Goal: Task Accomplishment & Management: Complete application form

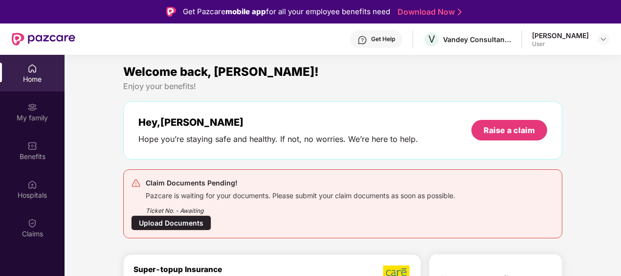
click at [33, 73] on div "Home" at bounding box center [32, 73] width 65 height 37
click at [25, 95] on div "My family" at bounding box center [32, 111] width 65 height 37
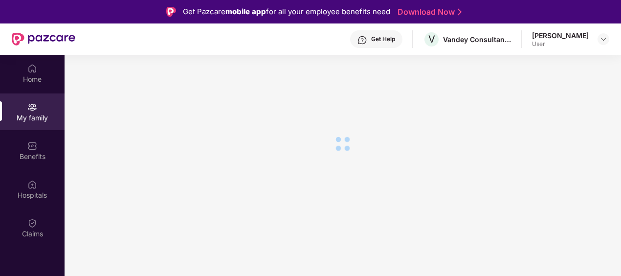
click at [344, 104] on section at bounding box center [343, 193] width 557 height 276
click at [29, 104] on img at bounding box center [32, 107] width 10 height 10
click at [30, 84] on div "Home" at bounding box center [32, 73] width 65 height 37
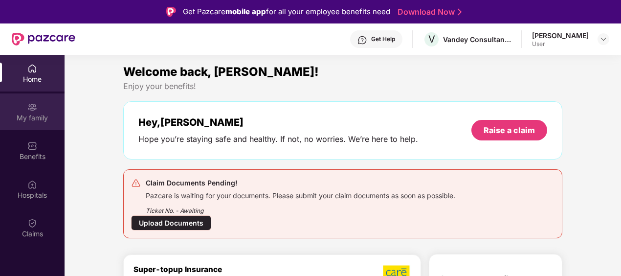
click at [33, 113] on div "My family" at bounding box center [32, 118] width 65 height 10
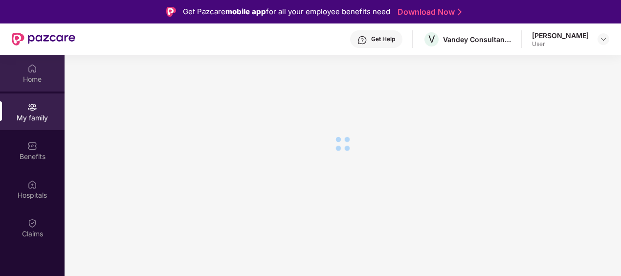
click at [36, 85] on div "Home" at bounding box center [32, 73] width 65 height 37
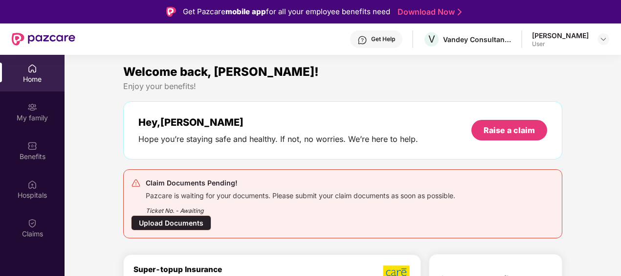
scroll to position [55, 0]
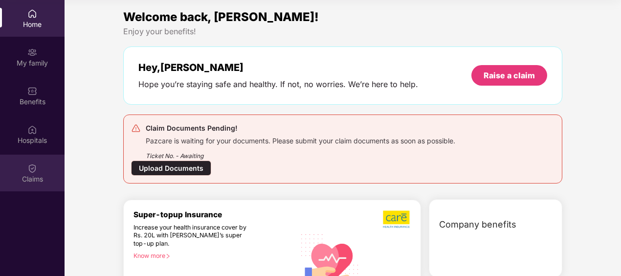
click at [29, 169] on img at bounding box center [32, 168] width 10 height 10
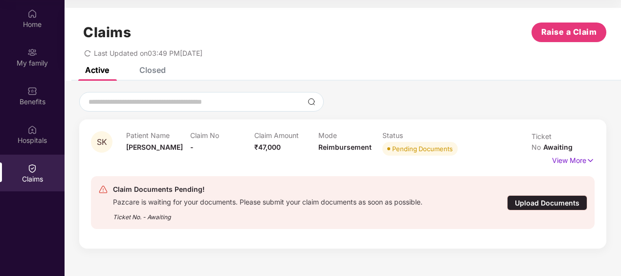
click at [46, 164] on div "Claims" at bounding box center [32, 173] width 65 height 37
click at [37, 170] on div "Claims" at bounding box center [32, 173] width 65 height 37
click at [511, 199] on div "Upload Documents" at bounding box center [547, 202] width 80 height 15
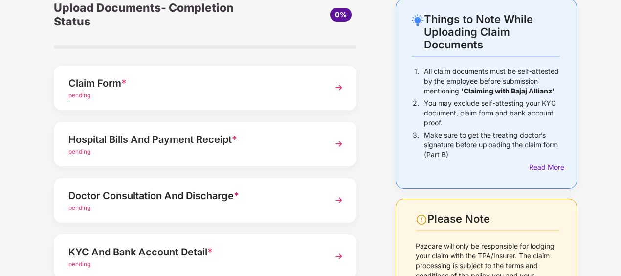
scroll to position [48, 0]
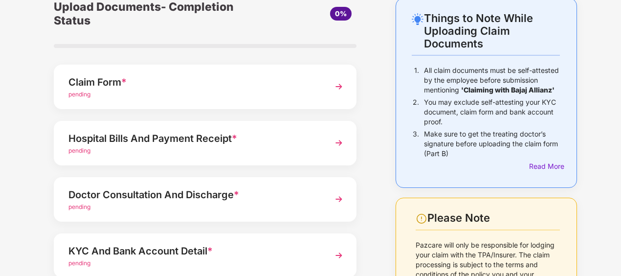
click at [543, 175] on div "Things to Note While Uploading Claim Documents 1. All claim documents must be s…" at bounding box center [486, 93] width 181 height 190
click at [536, 168] on div "Read More" at bounding box center [544, 166] width 31 height 11
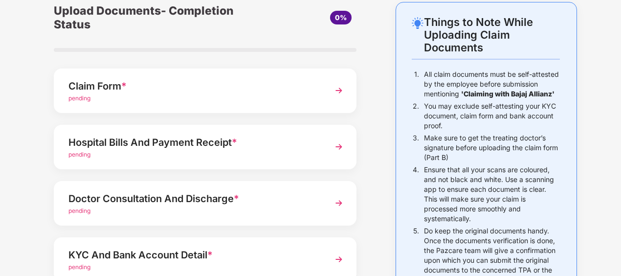
scroll to position [38, 0]
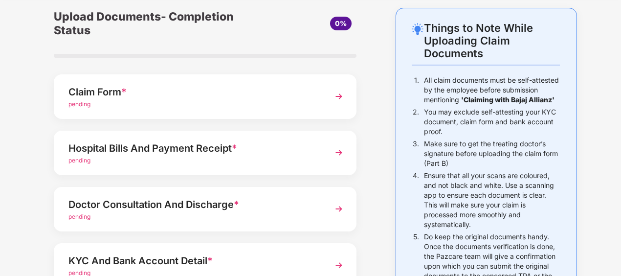
click at [608, 127] on div "Things to Note While Uploading Claim Documents 1. All claim documents must be s…" at bounding box center [310, 281] width 621 height 547
drag, startPoint x: 618, startPoint y: 116, endPoint x: 622, endPoint y: 135, distance: 18.9
click at [621, 135] on html "Get Pazcare mobile app for all your employee benefits need Download Now Upload …" at bounding box center [310, 115] width 621 height 276
drag, startPoint x: 622, startPoint y: 135, endPoint x: 589, endPoint y: 130, distance: 33.2
click at [589, 130] on div "Things to Note While Uploading Claim Documents 1. All claim documents must be s…" at bounding box center [486, 281] width 211 height 547
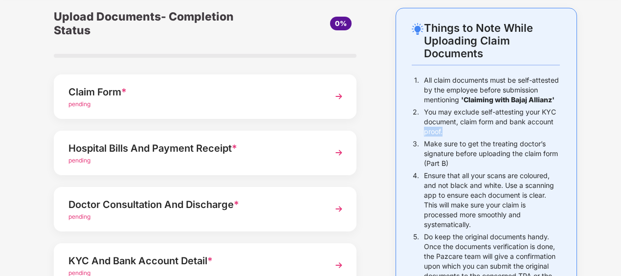
click at [585, 135] on div "Things to Note While Uploading Claim Documents 1. All claim documents must be s…" at bounding box center [486, 281] width 211 height 547
click at [194, 254] on div "KYC And Bank Account Detail *" at bounding box center [193, 261] width 250 height 16
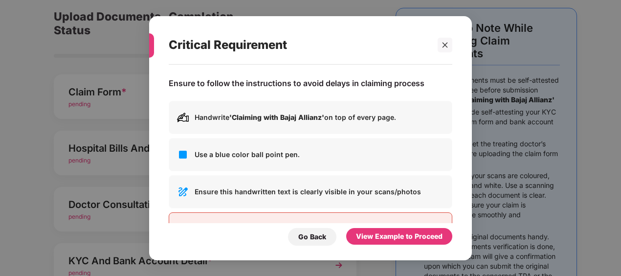
scroll to position [0, 0]
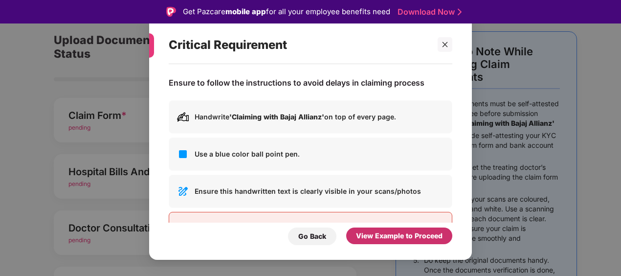
click at [385, 238] on div "View Example to Proceed" at bounding box center [399, 235] width 87 height 11
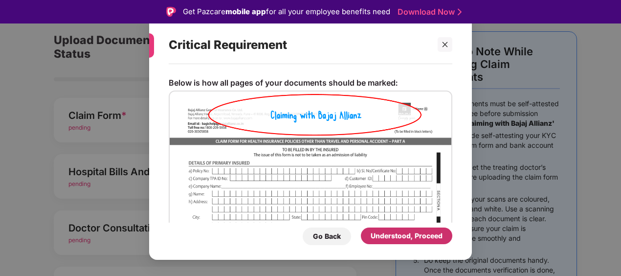
click at [385, 238] on div "Understood, Proceed" at bounding box center [407, 235] width 72 height 11
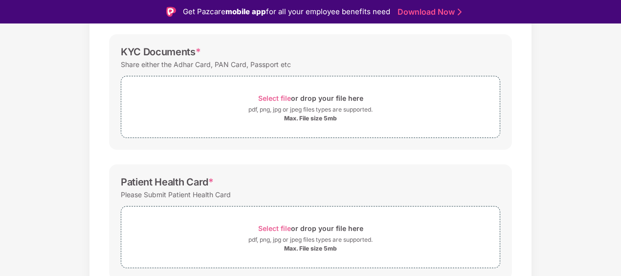
scroll to position [142, 0]
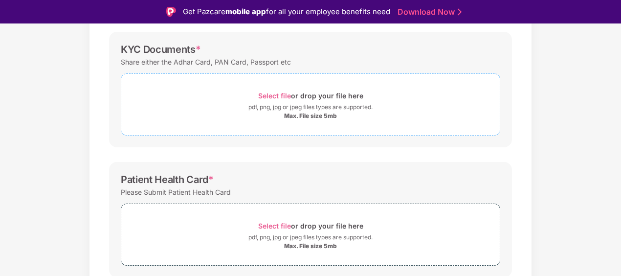
click at [290, 96] on span "Select file" at bounding box center [274, 95] width 33 height 8
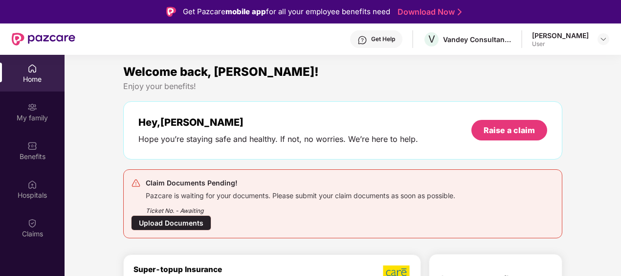
click at [166, 223] on div "Upload Documents" at bounding box center [171, 222] width 80 height 15
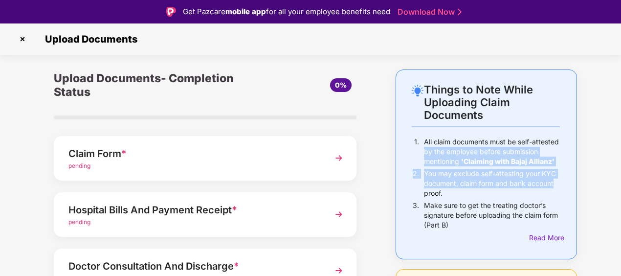
drag, startPoint x: 620, startPoint y: 140, endPoint x: 622, endPoint y: 181, distance: 40.7
click at [621, 181] on html "Get Pazcare mobile app for all your employee benefits need Download Now Upload …" at bounding box center [310, 138] width 621 height 276
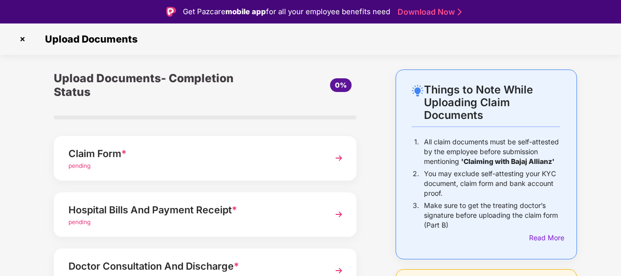
click at [373, 95] on div "Upload Documents- Completion Status 0% Claim Form * pending Hospital Bills And …" at bounding box center [205, 269] width 352 height 400
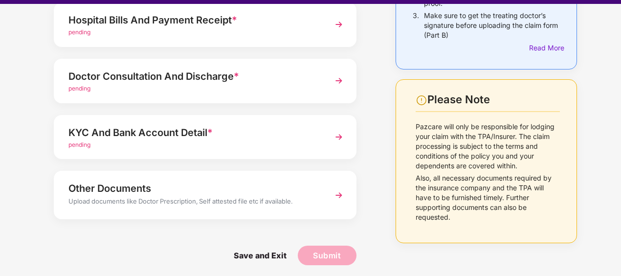
scroll to position [23, 0]
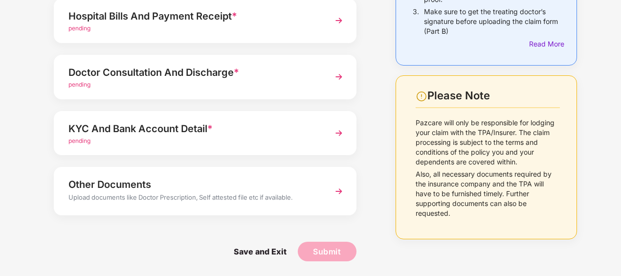
click at [171, 131] on div "KYC And Bank Account Detail *" at bounding box center [193, 129] width 250 height 16
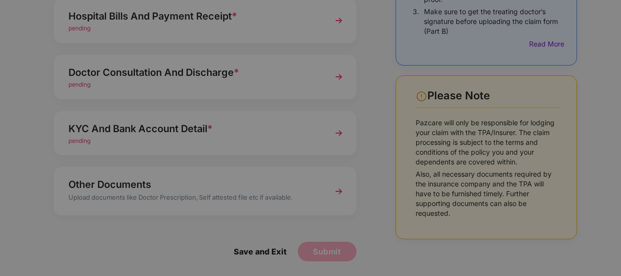
scroll to position [0, 0]
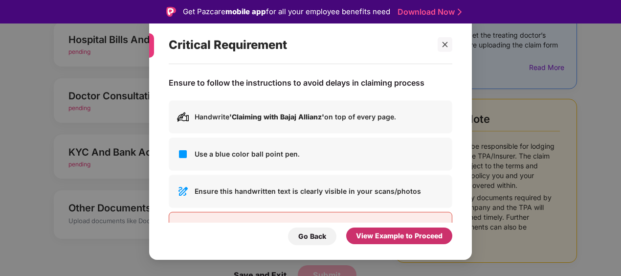
click at [362, 231] on div "View Example to Proceed" at bounding box center [399, 235] width 87 height 11
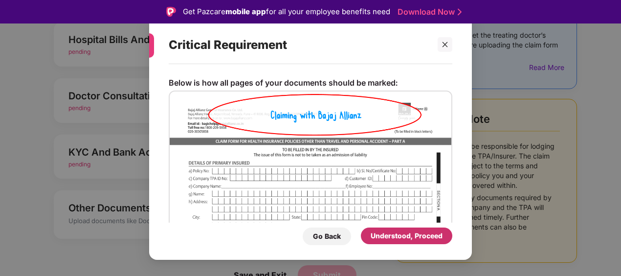
click at [375, 235] on div "Understood, Proceed" at bounding box center [407, 235] width 72 height 11
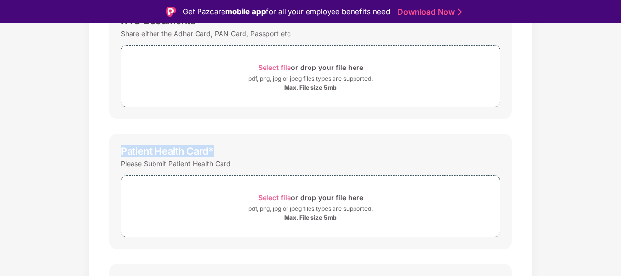
drag, startPoint x: 620, startPoint y: 147, endPoint x: 617, endPoint y: 74, distance: 72.9
click at [617, 74] on div "Documents List > KYC and Bank Account Detail KYC and Bank Account Detail Passwo…" at bounding box center [310, 168] width 621 height 539
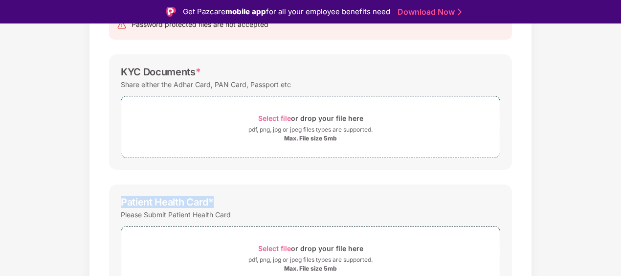
scroll to position [130, 0]
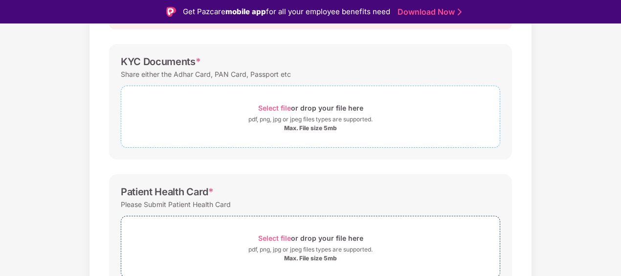
click at [281, 106] on span "Select file" at bounding box center [274, 108] width 33 height 8
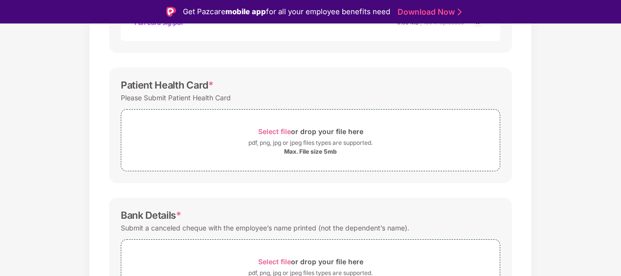
scroll to position [287, 0]
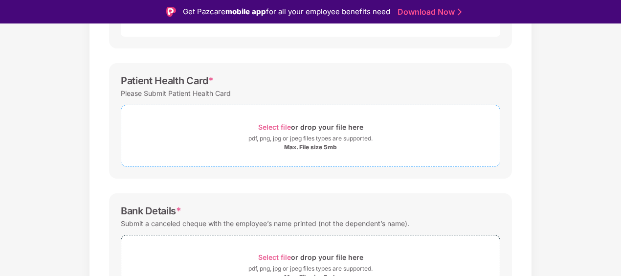
click at [301, 148] on div "Max. File size 5mb" at bounding box center [310, 147] width 53 height 8
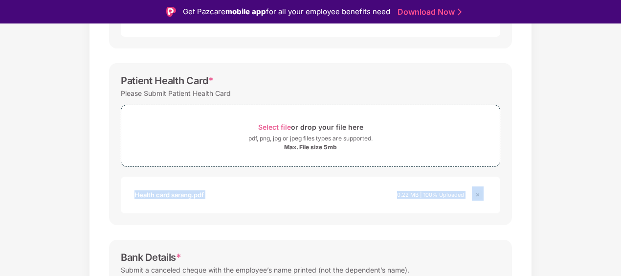
drag, startPoint x: 619, startPoint y: 161, endPoint x: 624, endPoint y: 190, distance: 28.7
click at [621, 190] on html "Get Pazcare mobile app for all your employee benefits need Download Now Upload …" at bounding box center [310, 138] width 621 height 276
drag, startPoint x: 622, startPoint y: 190, endPoint x: 554, endPoint y: 83, distance: 126.5
click at [554, 83] on div "Documents List > KYC and Bank Account Detail KYC and Bank Account Detail Passwo…" at bounding box center [310, 98] width 621 height 632
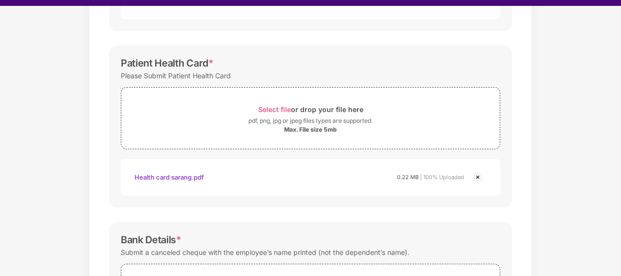
scroll to position [23, 0]
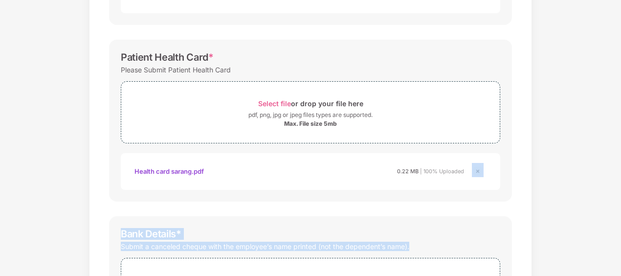
drag, startPoint x: 620, startPoint y: 198, endPoint x: 613, endPoint y: 239, distance: 41.6
click at [613, 239] on div "Documents List > KYC and Bank Account Detail KYC and Bank Account Detail Passwo…" at bounding box center [310, 75] width 621 height 632
drag, startPoint x: 613, startPoint y: 239, endPoint x: 560, endPoint y: 180, distance: 79.6
click at [560, 180] on div "Documents List > KYC and Bank Account Detail KYC and Bank Account Detail Passwo…" at bounding box center [310, 75] width 621 height 632
click at [619, 244] on div "Documents List > KYC and Bank Account Detail KYC and Bank Account Detail Passwo…" at bounding box center [310, 75] width 621 height 632
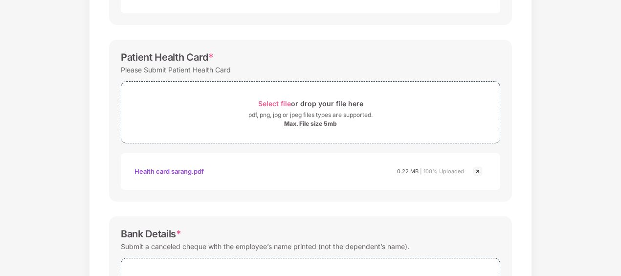
click at [619, 244] on div "Documents List > KYC and Bank Account Detail KYC and Bank Account Detail Passwo…" at bounding box center [310, 75] width 621 height 632
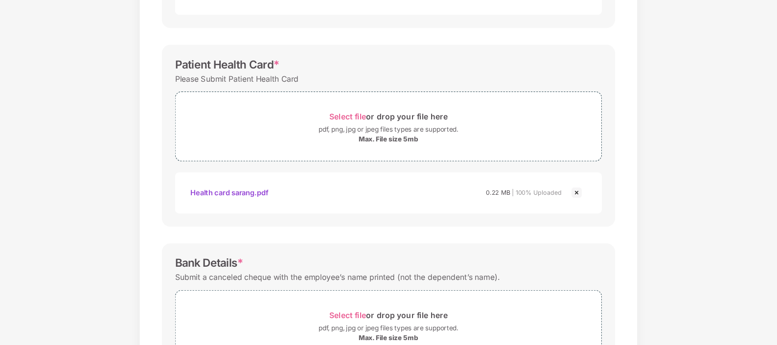
scroll to position [287, 0]
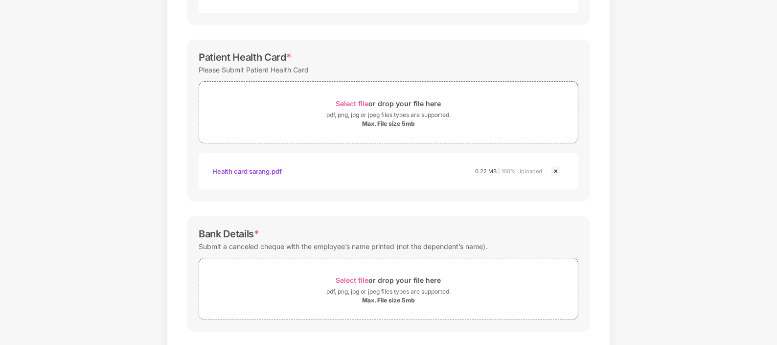
click at [621, 239] on div "Documents List > KYC and Bank Account Detail KYC and Bank Account Detail Passwo…" at bounding box center [388, 75] width 777 height 632
drag, startPoint x: 775, startPoint y: 271, endPoint x: 774, endPoint y: 316, distance: 44.5
click at [621, 275] on div "Documents List > KYC and Bank Account Detail KYC and Bank Account Detail Passwo…" at bounding box center [388, 75] width 777 height 632
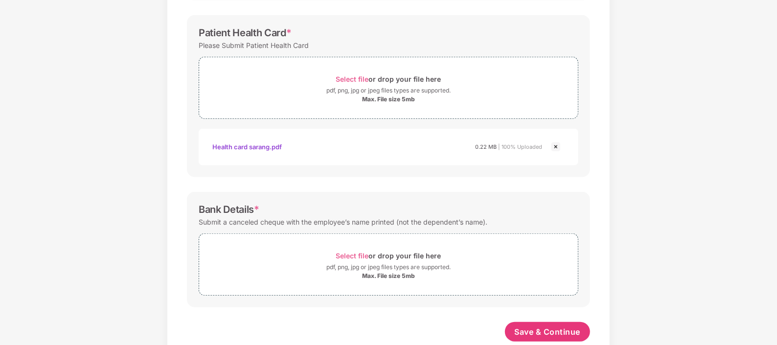
scroll to position [332, 0]
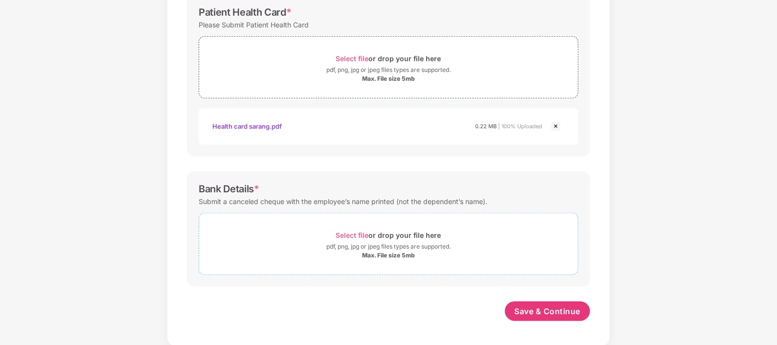
click at [357, 235] on span "Select file" at bounding box center [352, 235] width 33 height 8
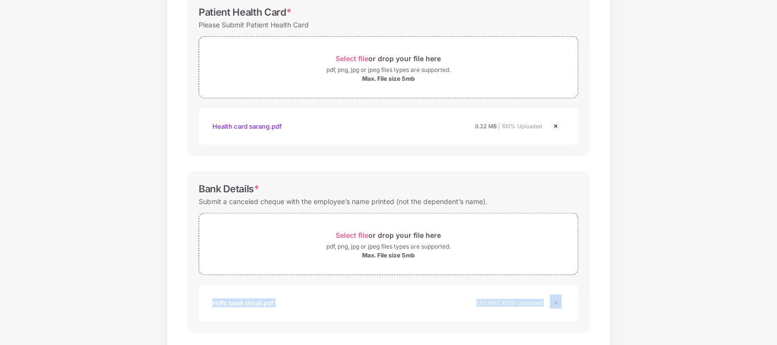
drag, startPoint x: 775, startPoint y: 240, endPoint x: 777, endPoint y: 333, distance: 93.0
click at [621, 275] on html "Get Pazcare mobile app for all your employee benefits need Download Now Upload …" at bounding box center [388, 149] width 777 height 345
drag, startPoint x: 777, startPoint y: 333, endPoint x: 711, endPoint y: 233, distance: 119.9
click at [621, 233] on div "Documents List > KYC and Bank Account Detail KYC and Bank Account Detail Passwo…" at bounding box center [388, 53] width 777 height 678
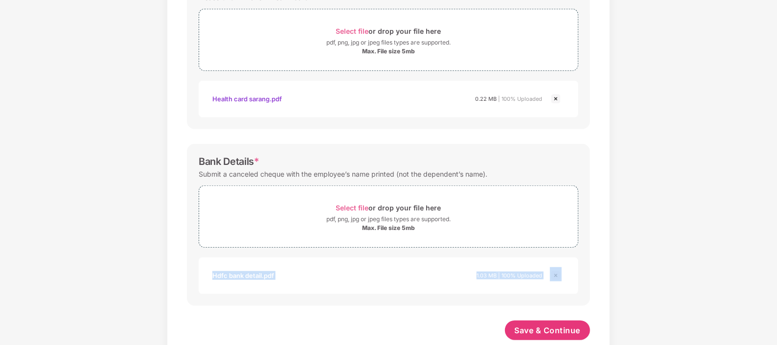
scroll to position [379, 0]
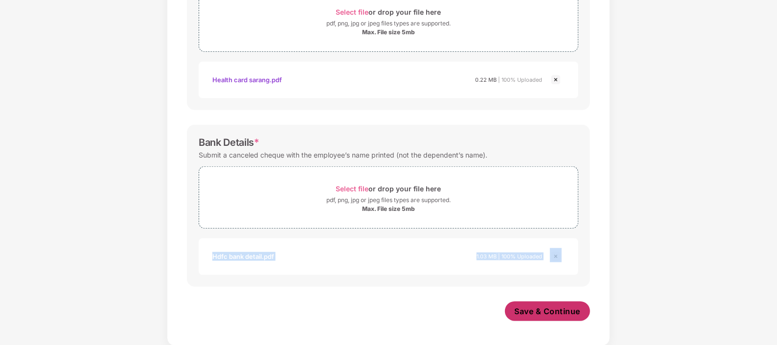
click at [538, 275] on span "Save & Continue" at bounding box center [548, 311] width 66 height 11
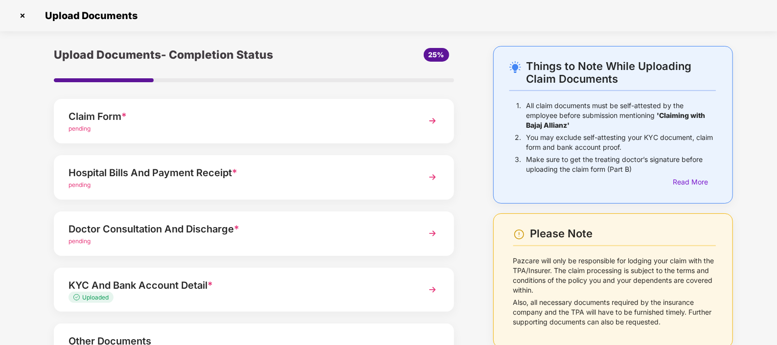
click at [116, 115] on div "Claim Form *" at bounding box center [237, 117] width 339 height 16
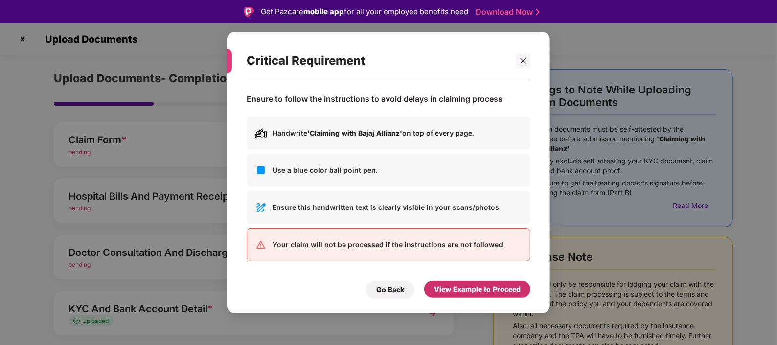
click at [459, 275] on div "View Example to Proceed" at bounding box center [477, 289] width 106 height 17
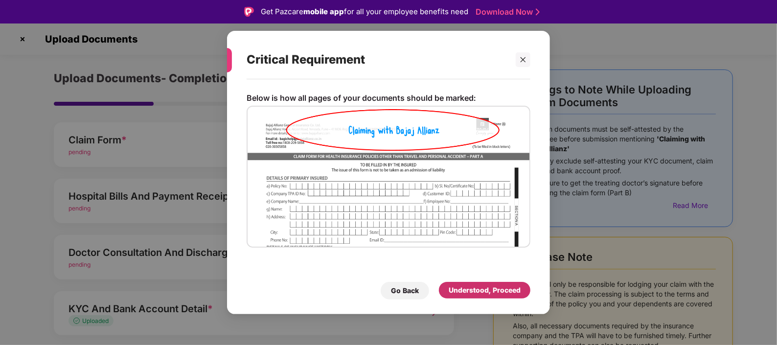
click at [465, 275] on div "Understood, Proceed" at bounding box center [485, 290] width 72 height 11
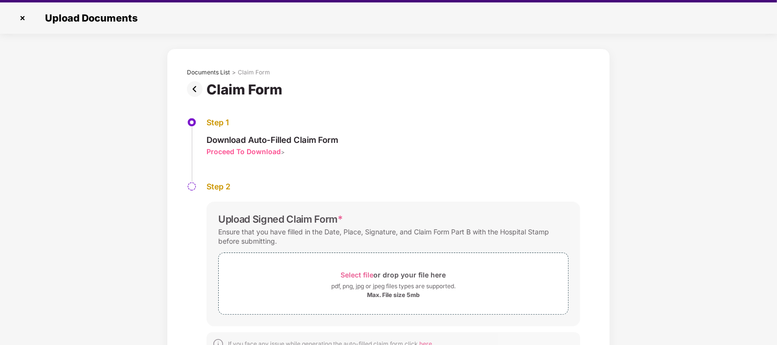
scroll to position [23, 0]
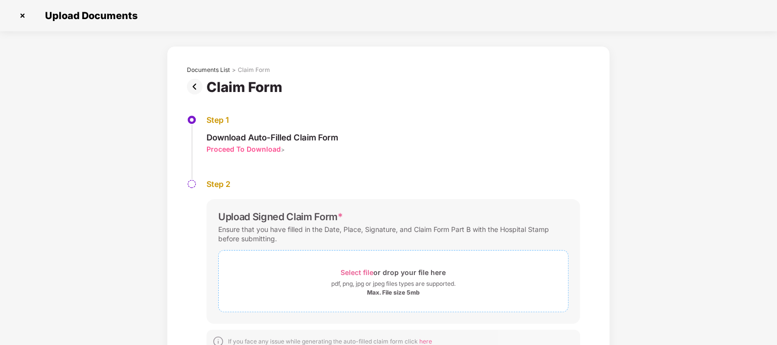
click at [362, 269] on span "Select file" at bounding box center [357, 272] width 33 height 8
click at [621, 226] on div "Documents List > Claim Form Claim Form Step 1 Download Auto-Filled Claim Form P…" at bounding box center [388, 247] width 777 height 403
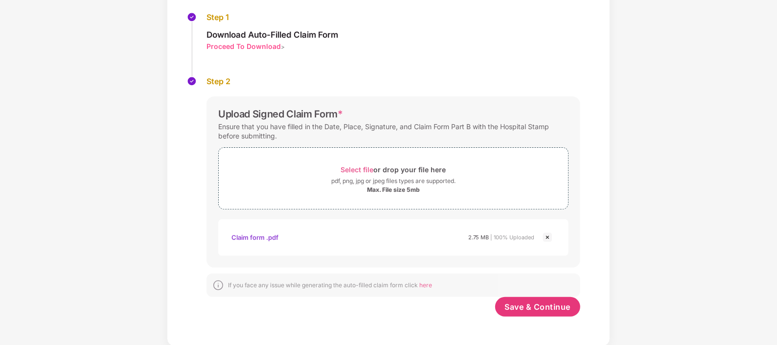
scroll to position [103, 0]
click at [552, 275] on span "Save & Continue" at bounding box center [538, 306] width 66 height 11
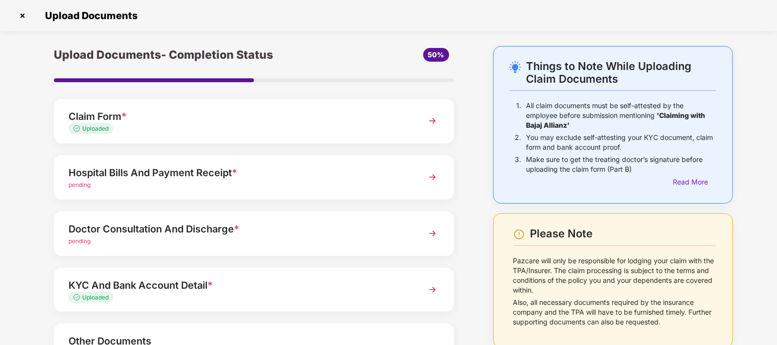
click at [221, 170] on div "Hospital Bills And Payment Receipt *" at bounding box center [237, 173] width 339 height 16
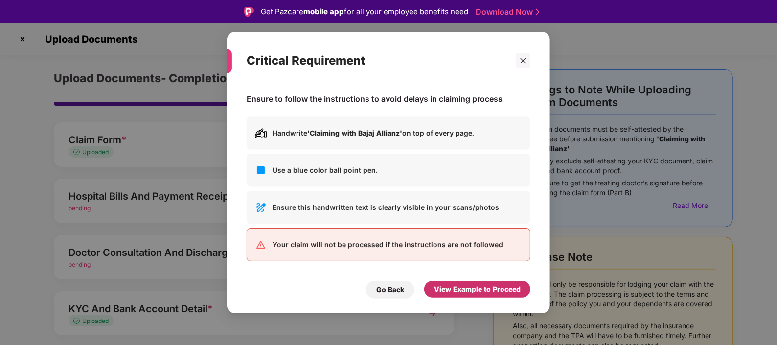
click at [486, 275] on div "View Example to Proceed" at bounding box center [477, 289] width 106 height 17
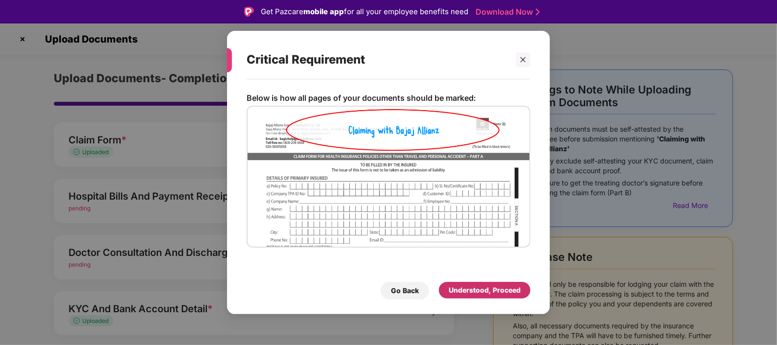
click at [486, 275] on div "Understood, Proceed" at bounding box center [485, 290] width 72 height 11
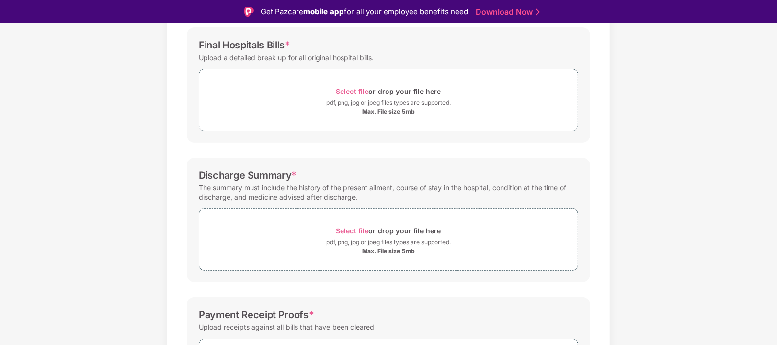
scroll to position [120, 0]
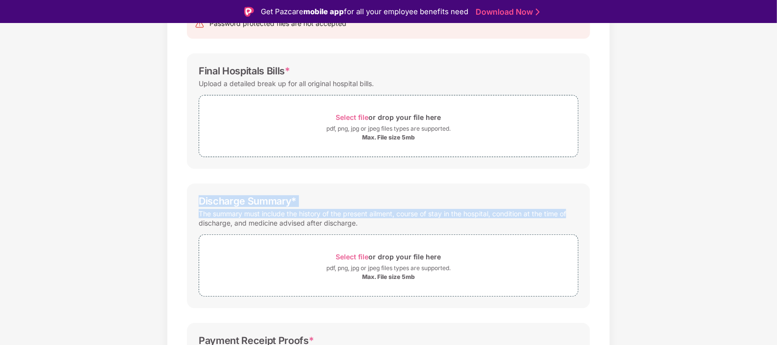
drag, startPoint x: 775, startPoint y: 153, endPoint x: 777, endPoint y: 210, distance: 57.3
click at [621, 210] on html "Get Pazcare mobile app for all your employee benefits need Download Now Upload …" at bounding box center [388, 172] width 777 height 345
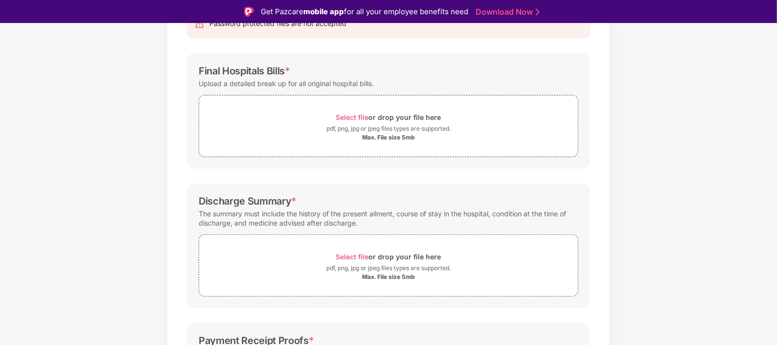
drag, startPoint x: 777, startPoint y: 210, endPoint x: 673, endPoint y: 74, distance: 171.3
click at [621, 74] on div "Documents List > Hospital bills and Payment receipt Hospital bills and Payment …" at bounding box center [388, 223] width 777 height 548
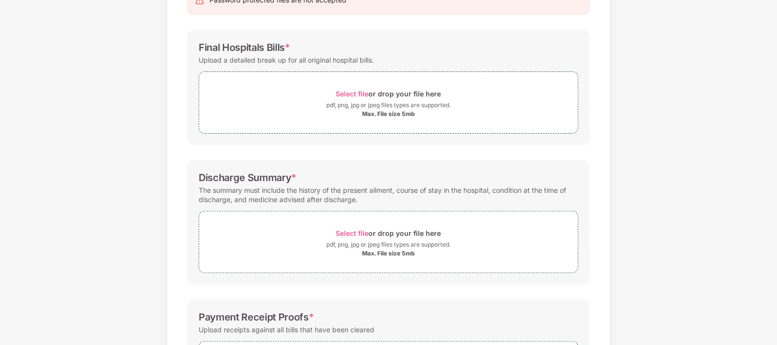
click at [621, 222] on div "Documents List > Hospital bills and Payment receipt Hospital bills and Payment …" at bounding box center [388, 200] width 777 height 548
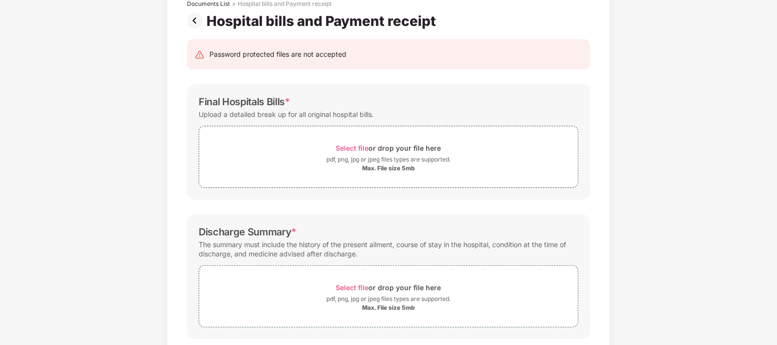
scroll to position [53, 0]
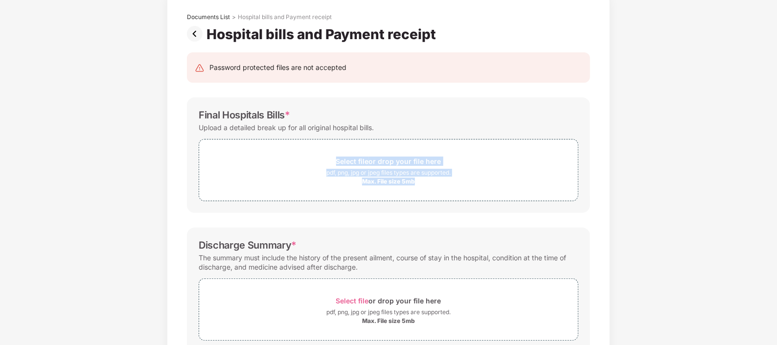
drag, startPoint x: 774, startPoint y: 185, endPoint x: 777, endPoint y: 121, distance: 64.2
click at [621, 121] on html "Get Pazcare mobile app for all your employee benefits need Download Now Upload …" at bounding box center [388, 149] width 777 height 345
drag, startPoint x: 777, startPoint y: 121, endPoint x: 736, endPoint y: 135, distance: 44.1
click at [621, 135] on div "Documents List > Hospital bills and Payment receipt Hospital bills and Payment …" at bounding box center [388, 267] width 777 height 548
click at [621, 149] on div "Documents List > Hospital bills and Payment receipt Hospital bills and Payment …" at bounding box center [388, 267] width 777 height 548
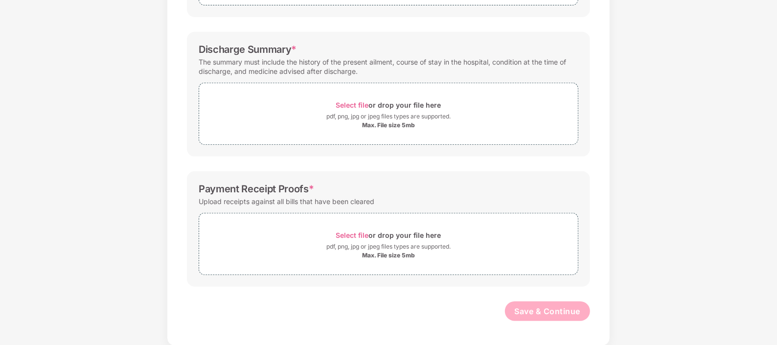
scroll to position [0, 0]
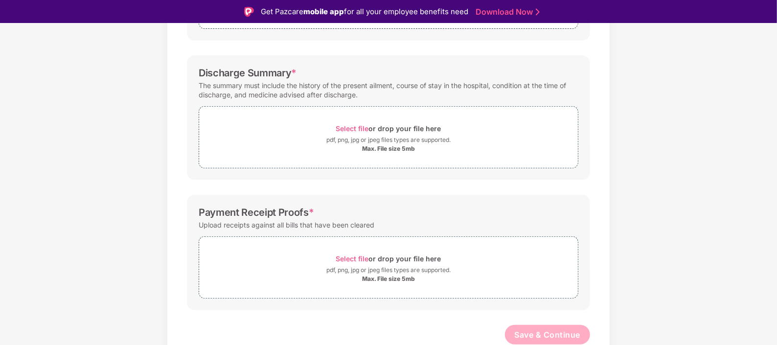
click at [621, 51] on div "Documents List > Hospital bills and Payment receipt Hospital bills and Payment …" at bounding box center [388, 95] width 777 height 548
click at [621, 65] on div "Documents List > Hospital bills and Payment receipt Hospital bills and Payment …" at bounding box center [388, 95] width 777 height 548
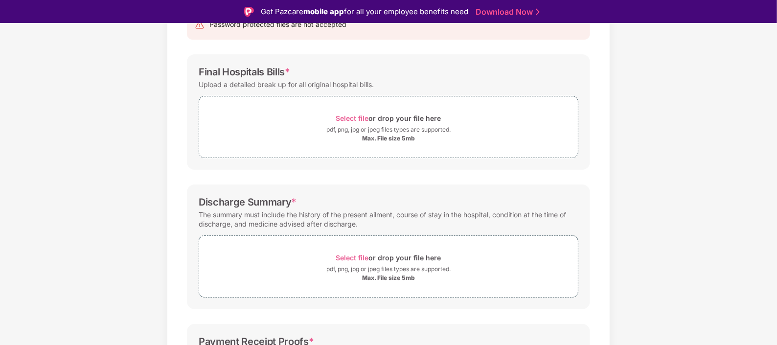
scroll to position [121, 0]
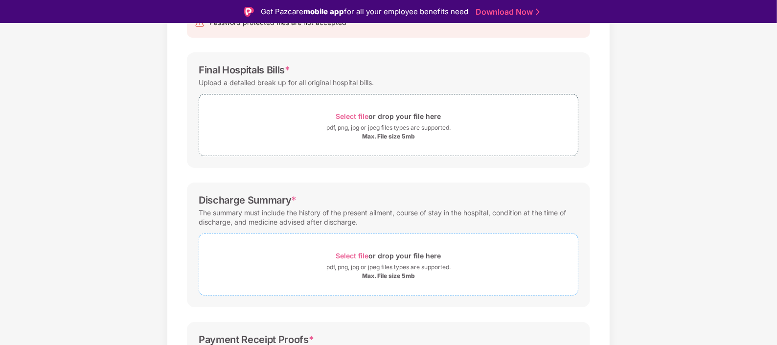
click at [352, 256] on span "Select file" at bounding box center [352, 255] width 33 height 8
click at [360, 252] on span "Select file" at bounding box center [352, 255] width 33 height 8
click at [360, 114] on span "Select file" at bounding box center [352, 116] width 33 height 8
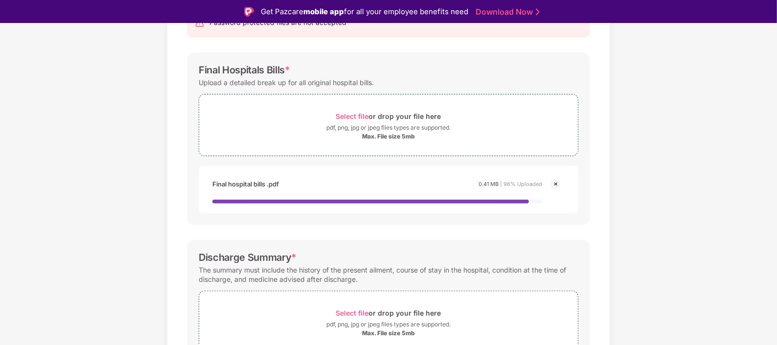
click at [621, 179] on div "Documents List > Hospital bills and Payment receipt Hospital bills and Payment …" at bounding box center [388, 274] width 777 height 652
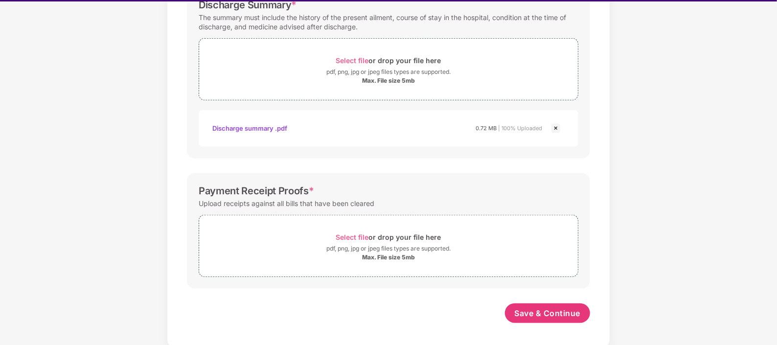
scroll to position [23, 0]
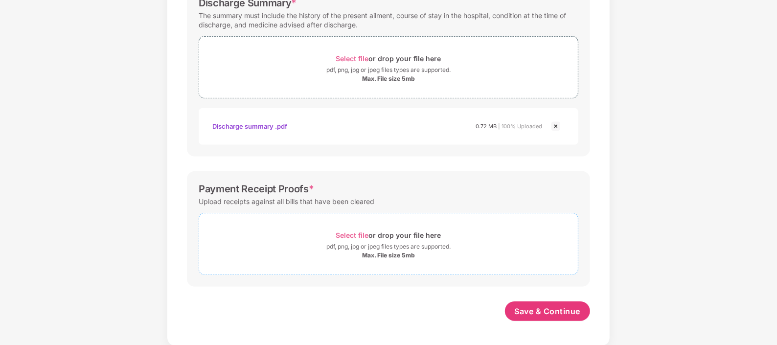
click at [374, 232] on div "Select file or drop your file here" at bounding box center [388, 234] width 105 height 13
click at [367, 232] on span "Select file" at bounding box center [352, 235] width 33 height 8
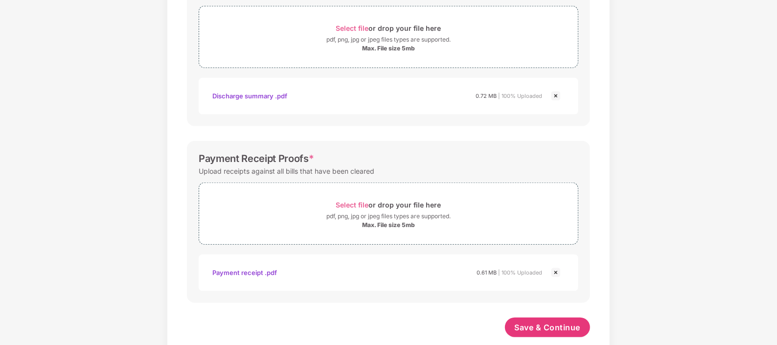
scroll to position [388, 0]
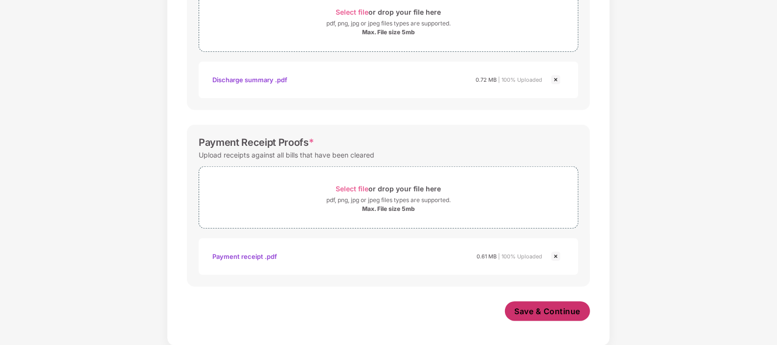
click at [532, 275] on span "Save & Continue" at bounding box center [548, 311] width 66 height 11
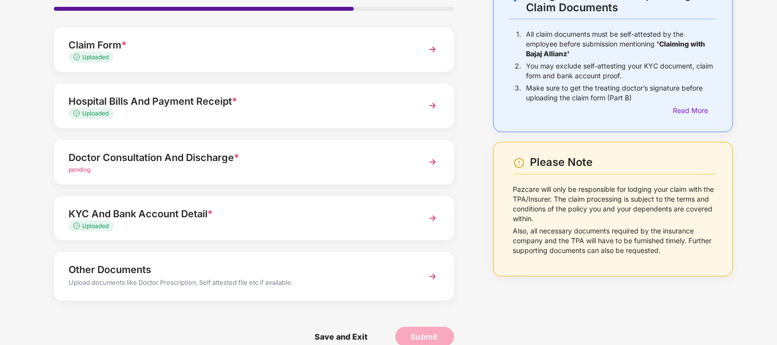
scroll to position [86, 0]
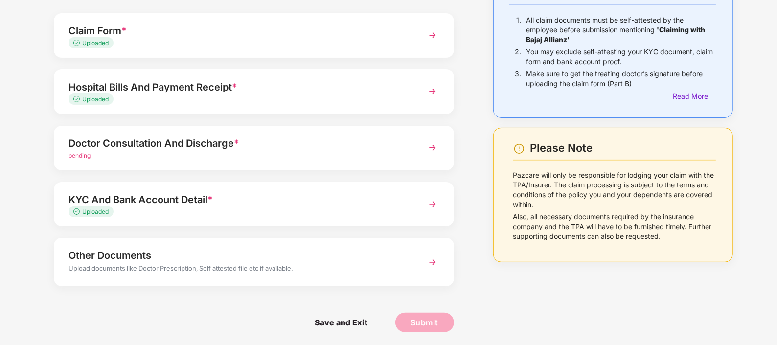
click at [150, 135] on div "Doctor Consultation And Discharge *" at bounding box center [237, 143] width 339 height 16
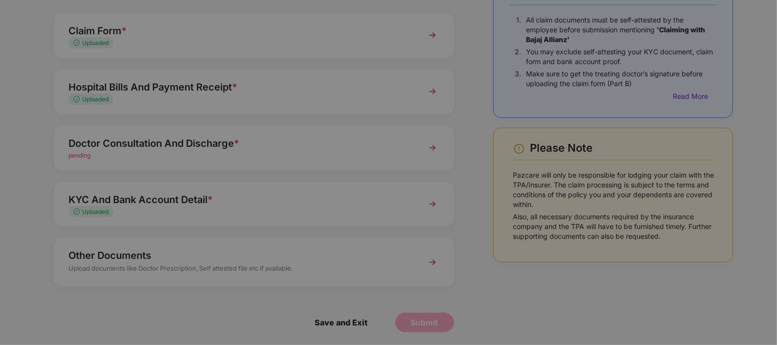
scroll to position [0, 0]
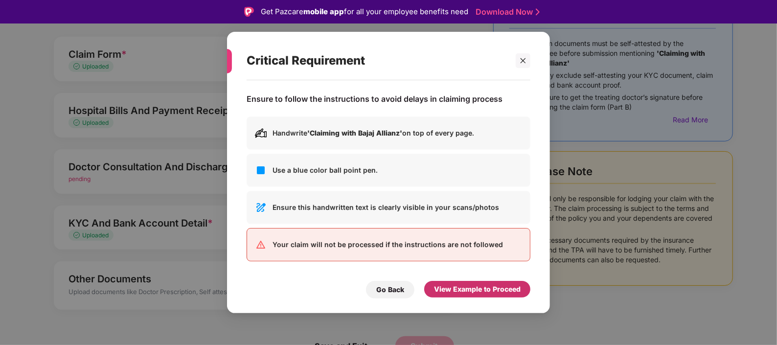
click at [444, 275] on div "View Example to Proceed" at bounding box center [477, 289] width 106 height 17
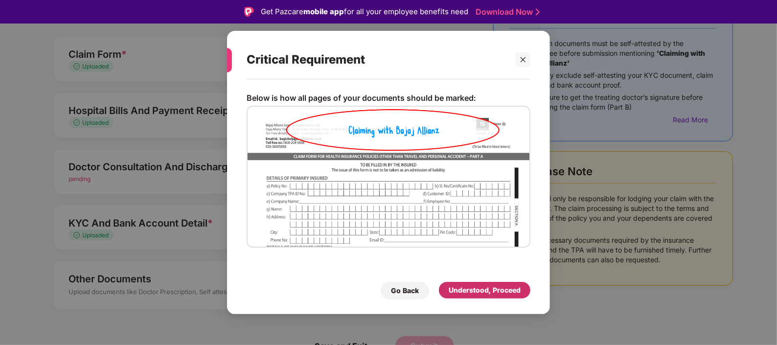
click at [450, 275] on div "Understood, Proceed" at bounding box center [485, 290] width 72 height 11
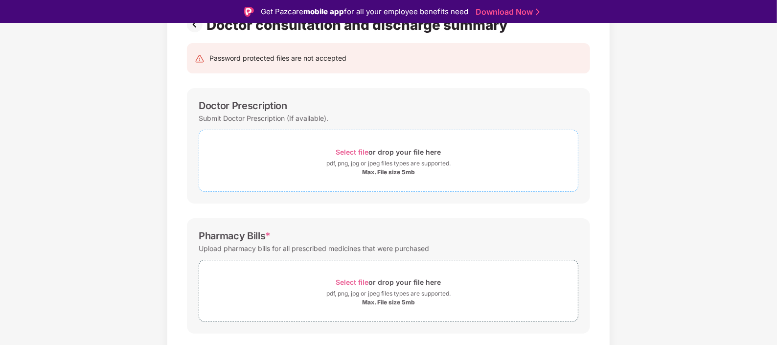
click at [354, 152] on span "Select file" at bounding box center [352, 152] width 33 height 8
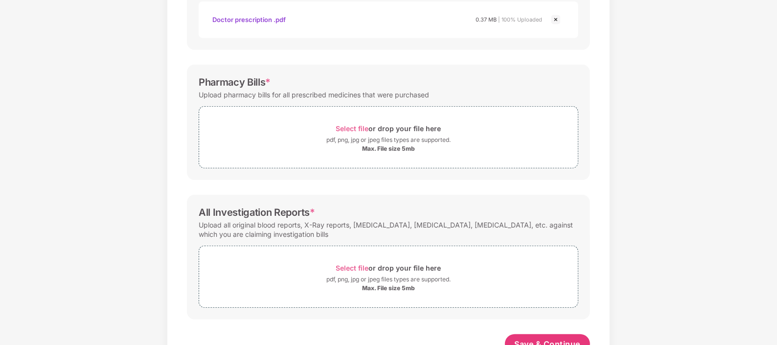
scroll to position [260, 0]
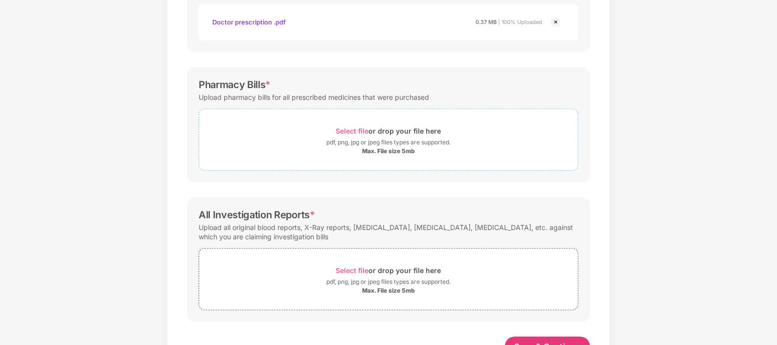
click at [355, 135] on div "Select file or drop your file here" at bounding box center [388, 130] width 105 height 13
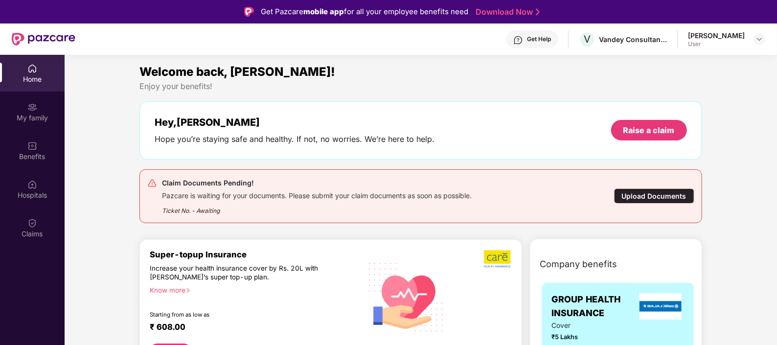
click at [654, 190] on div "Upload Documents" at bounding box center [654, 195] width 80 height 15
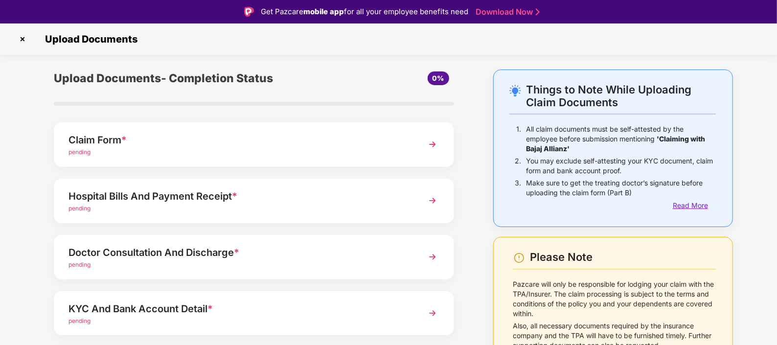
click at [679, 205] on div "Read More" at bounding box center [694, 205] width 43 height 11
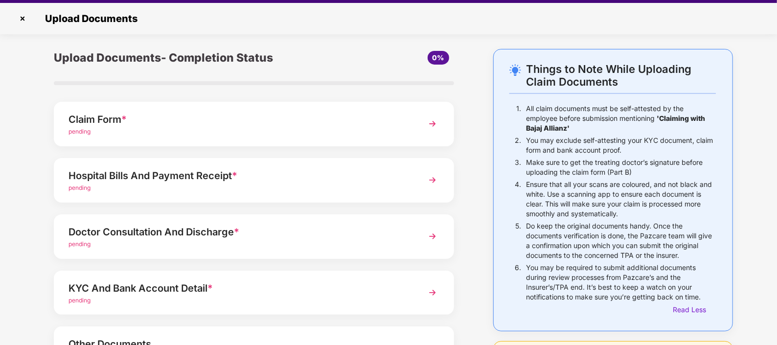
scroll to position [22, 0]
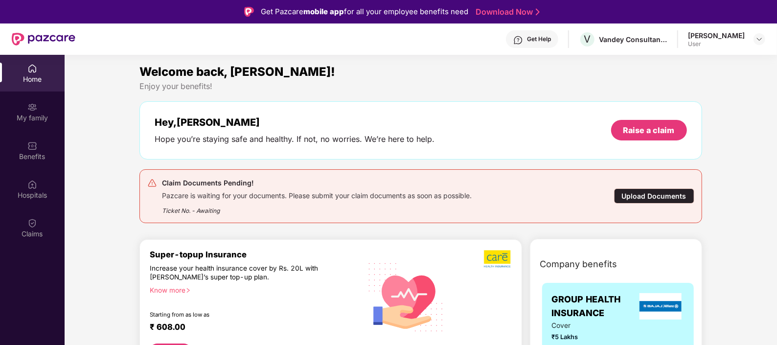
click at [646, 197] on div "Upload Documents" at bounding box center [654, 195] width 80 height 15
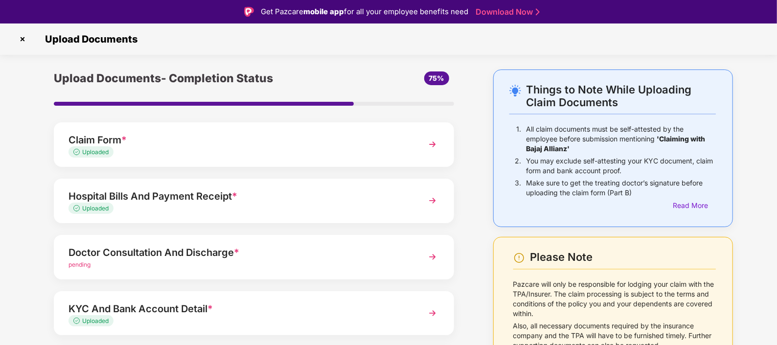
click at [169, 255] on div "Doctor Consultation And Discharge *" at bounding box center [237, 253] width 339 height 16
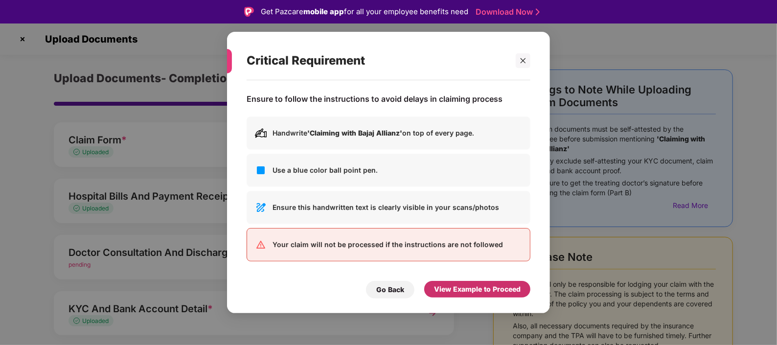
click at [438, 287] on div "View Example to Proceed" at bounding box center [477, 289] width 87 height 11
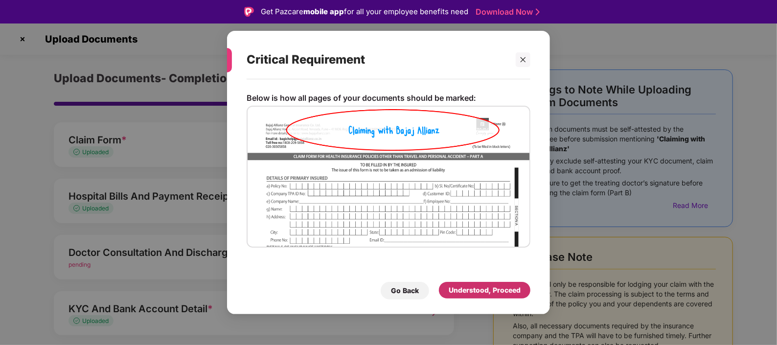
click at [455, 290] on div "Understood, Proceed" at bounding box center [485, 290] width 72 height 11
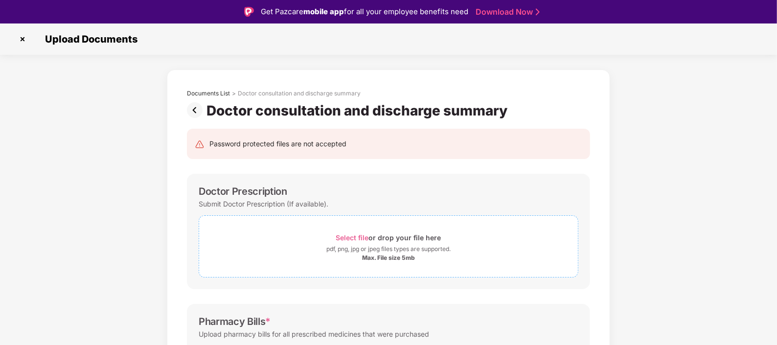
click at [354, 234] on span "Select file" at bounding box center [352, 237] width 33 height 8
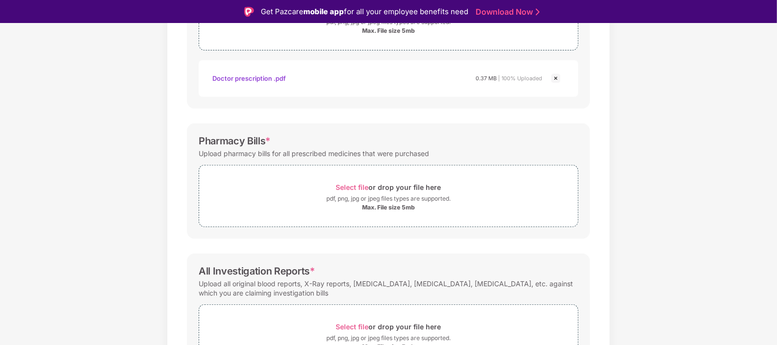
scroll to position [236, 0]
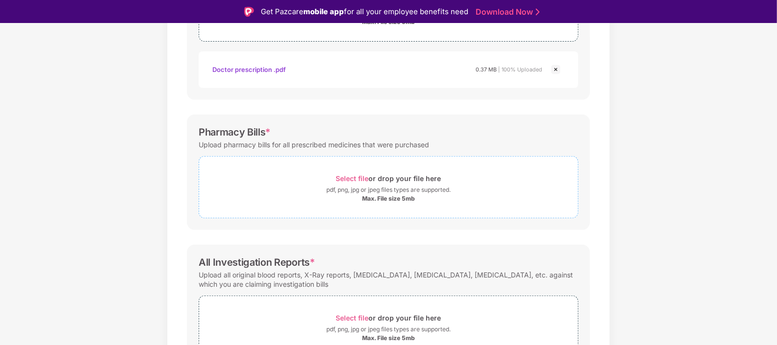
click at [350, 172] on div "Select file or drop your file here" at bounding box center [388, 178] width 105 height 13
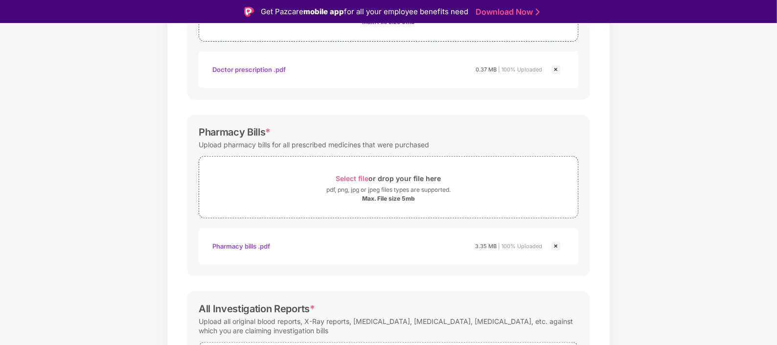
drag, startPoint x: 775, startPoint y: 165, endPoint x: 777, endPoint y: 207, distance: 42.1
click at [776, 207] on html "Get Pazcare mobile app for all your employee benefits need Download Now Upload …" at bounding box center [388, 172] width 777 height 345
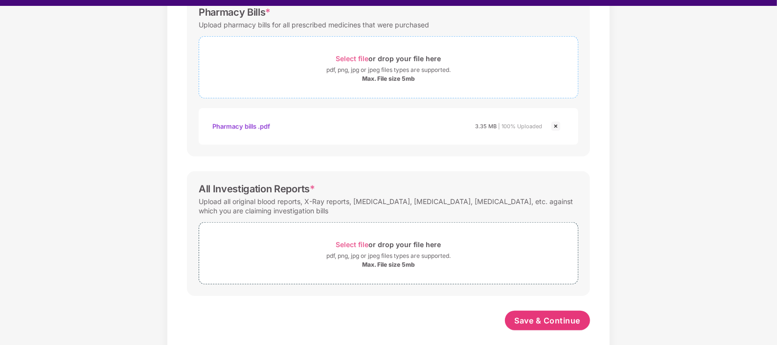
scroll to position [341, 0]
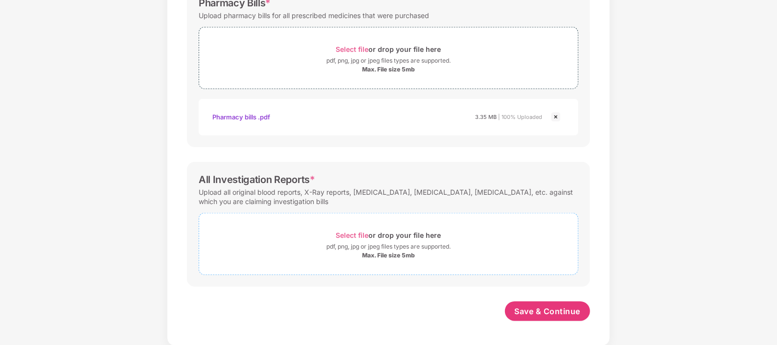
click at [367, 231] on span "Select file" at bounding box center [352, 235] width 33 height 8
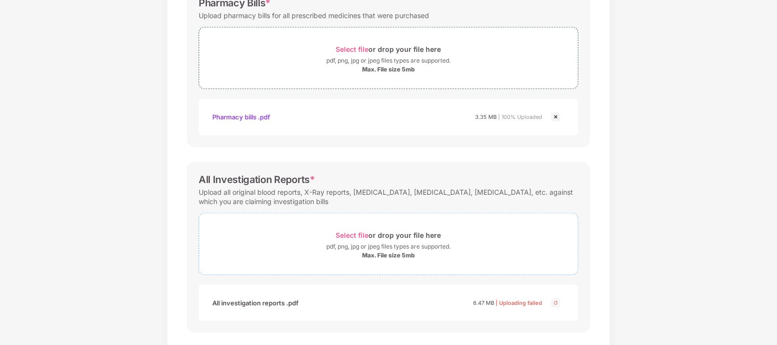
click at [346, 233] on span "Select file" at bounding box center [352, 235] width 33 height 8
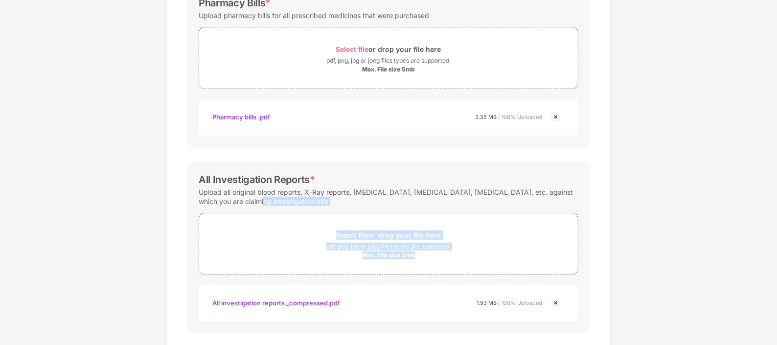
drag, startPoint x: 775, startPoint y: 203, endPoint x: 777, endPoint y: 258, distance: 55.3
click at [776, 258] on html "Get Pazcare mobile app for all your employee benefits need Download Now Upload …" at bounding box center [388, 149] width 777 height 345
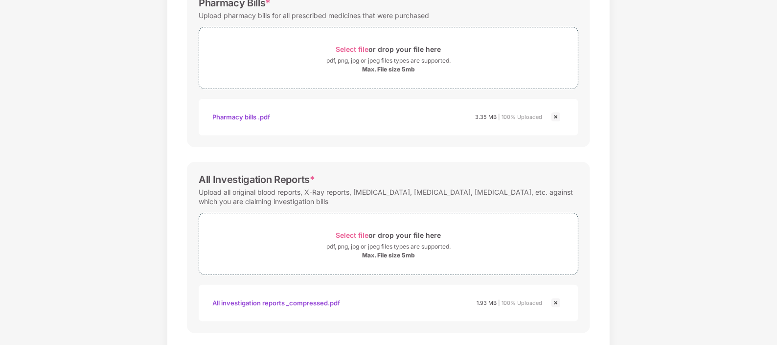
drag, startPoint x: 777, startPoint y: 258, endPoint x: 660, endPoint y: 301, distance: 124.4
click at [660, 301] on div "Documents List > Doctor consultation and discharge summary Doctor consultation …" at bounding box center [388, 49] width 777 height 688
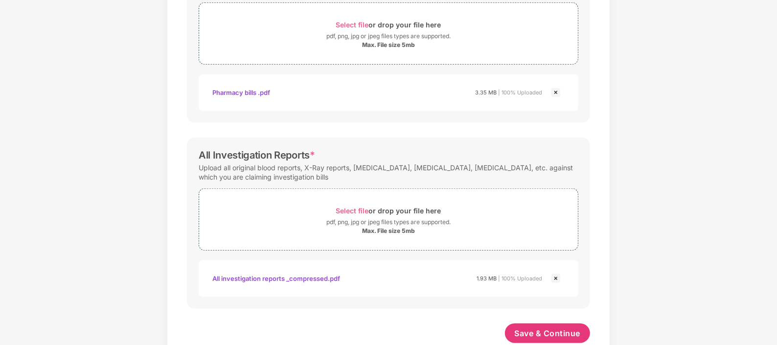
scroll to position [388, 0]
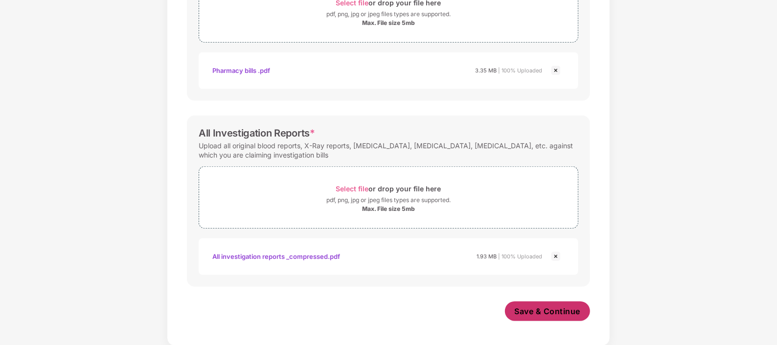
click at [551, 309] on span "Save & Continue" at bounding box center [548, 311] width 66 height 11
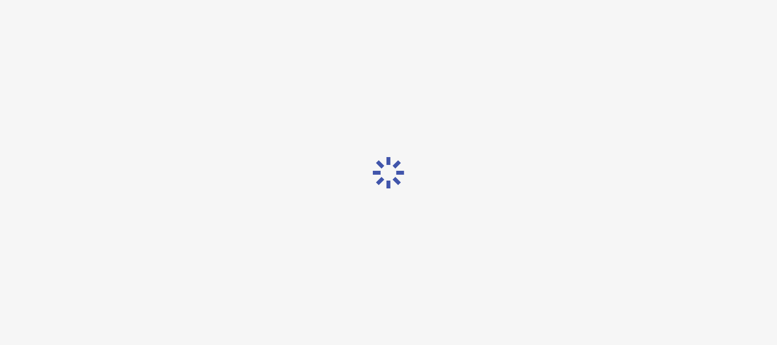
scroll to position [0, 0]
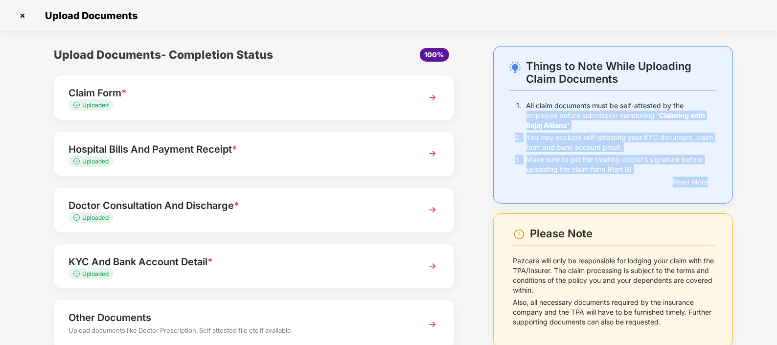
drag, startPoint x: 775, startPoint y: 94, endPoint x: 777, endPoint y: 183, distance: 89.5
click at [776, 183] on html "Get Pazcare mobile app for all your employee benefits need Download Now Upload …" at bounding box center [388, 149] width 777 height 345
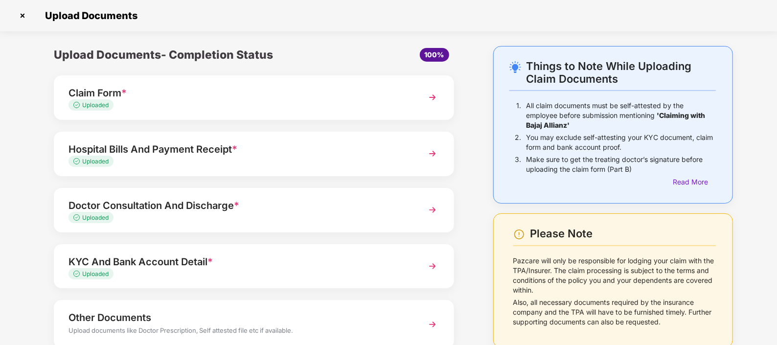
click at [463, 166] on div "Upload Documents- Completion Status 100% Claim Form * Uploaded Hospital Bills A…" at bounding box center [253, 227] width 449 height 363
click at [252, 319] on div "Other Documents" at bounding box center [237, 318] width 339 height 16
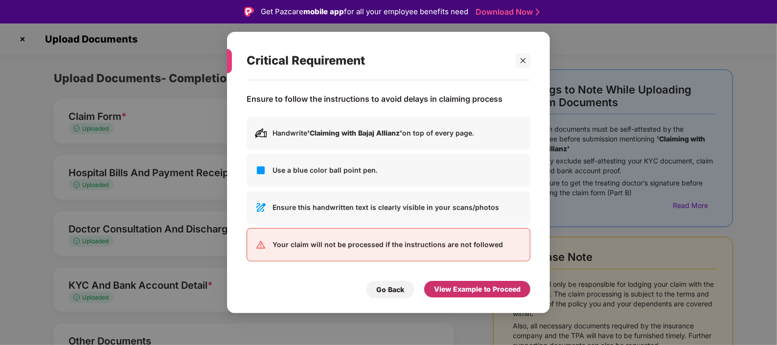
click at [458, 284] on div "View Example to Proceed" at bounding box center [477, 289] width 87 height 11
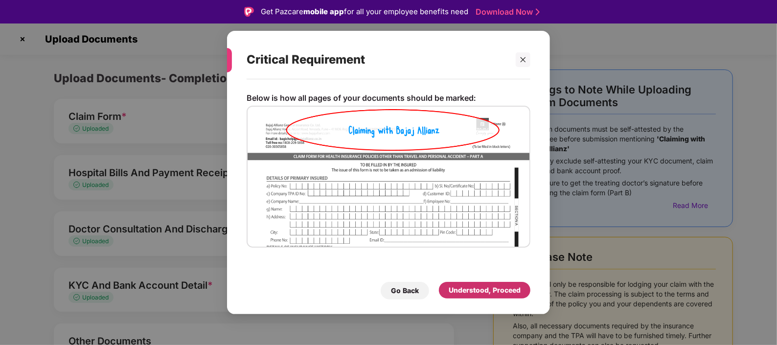
click at [458, 284] on div "Understood, Proceed" at bounding box center [484, 290] width 91 height 17
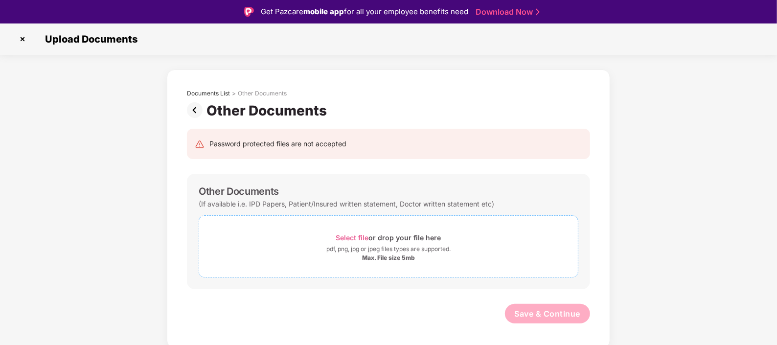
click at [369, 232] on div "Select file or drop your file here" at bounding box center [388, 237] width 105 height 13
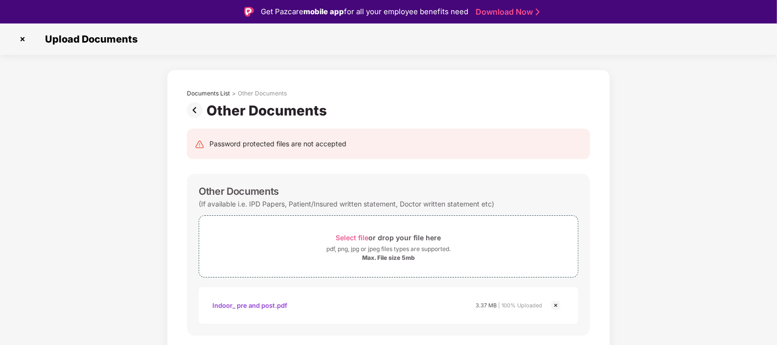
click at [587, 145] on div "Password protected files are not accepted" at bounding box center [388, 144] width 403 height 30
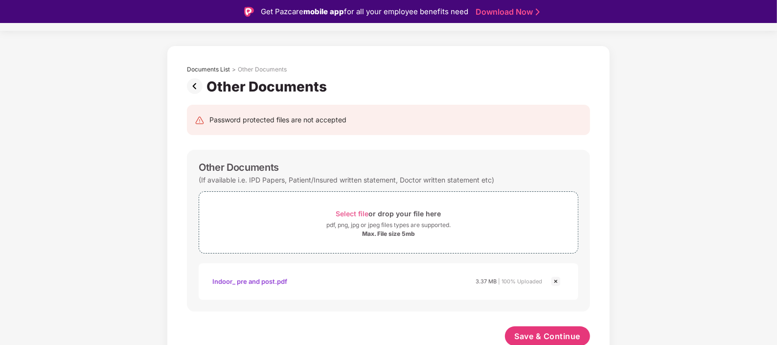
scroll to position [26, 0]
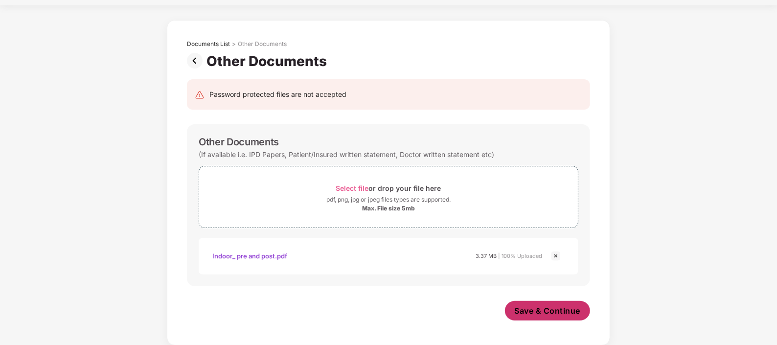
click at [528, 308] on span "Save & Continue" at bounding box center [548, 310] width 66 height 11
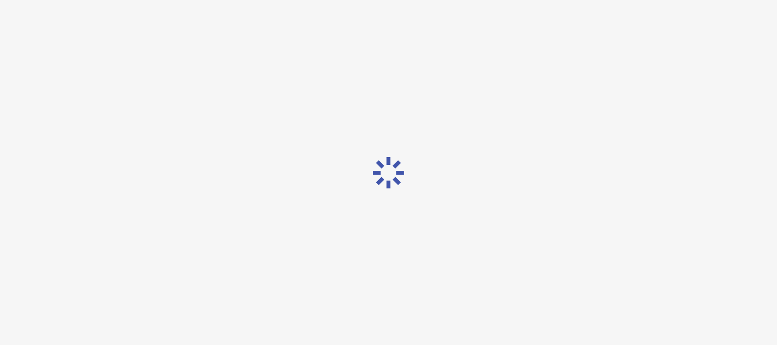
scroll to position [0, 0]
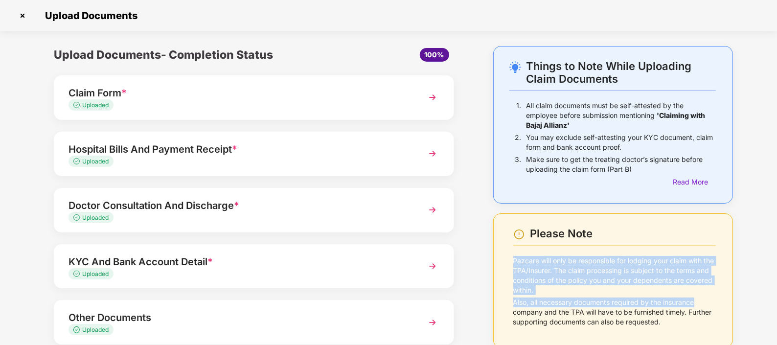
drag, startPoint x: 775, startPoint y: 225, endPoint x: 777, endPoint y: 304, distance: 78.8
click at [776, 304] on html "Get Pazcare mobile app for all your employee benefits need Download Now Upload …" at bounding box center [388, 149] width 777 height 345
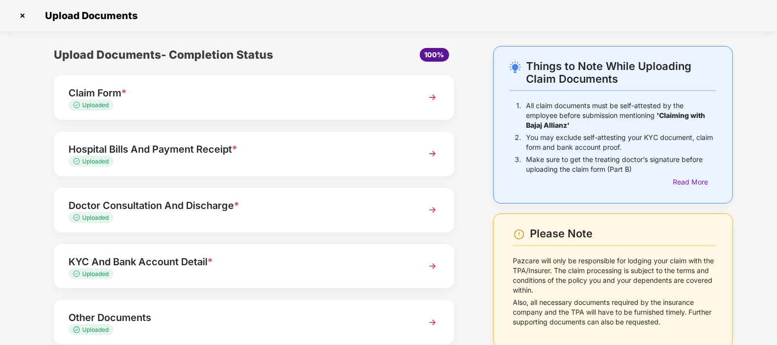
click at [754, 90] on div "Things to Note While Uploading Claim Documents 1. All claim documents must be s…" at bounding box center [388, 225] width 777 height 359
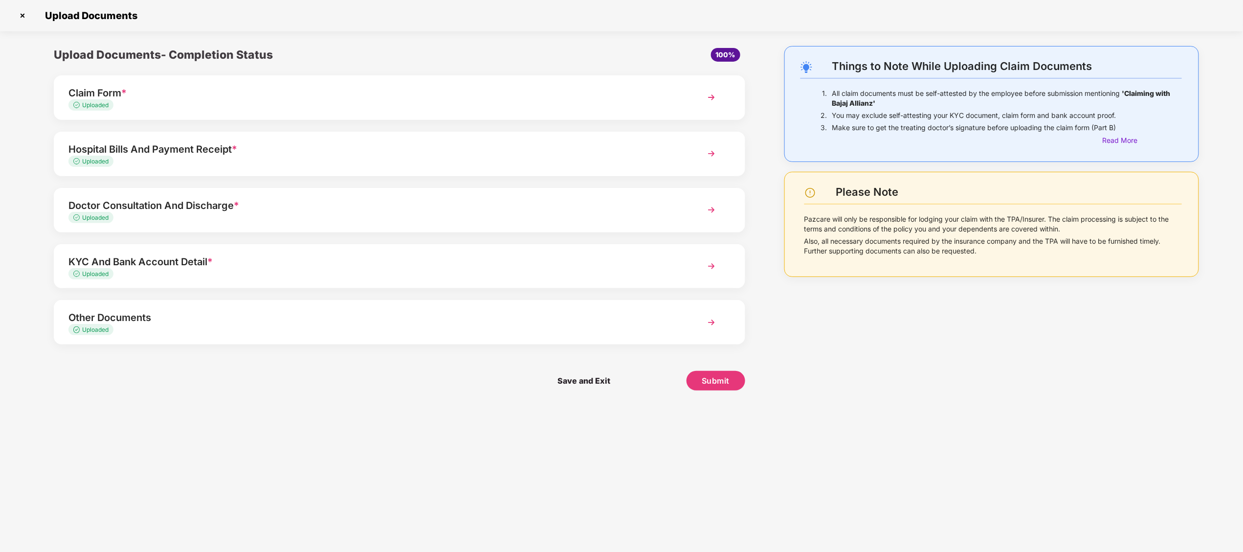
click at [98, 94] on div "Claim Form *" at bounding box center [371, 93] width 607 height 16
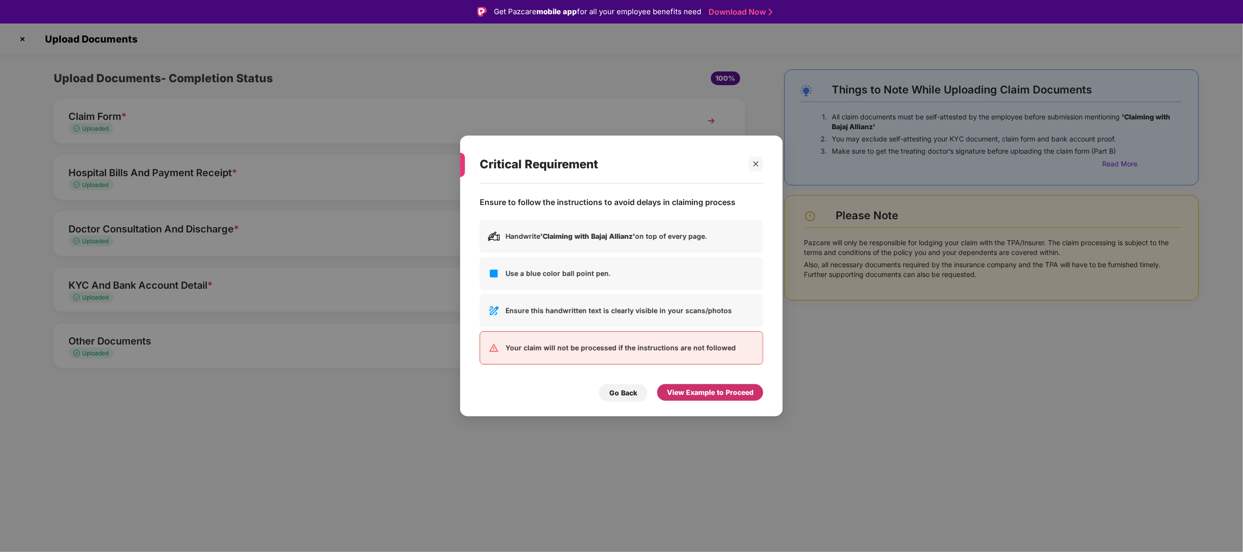
click at [682, 344] on div "View Example to Proceed" at bounding box center [710, 392] width 87 height 11
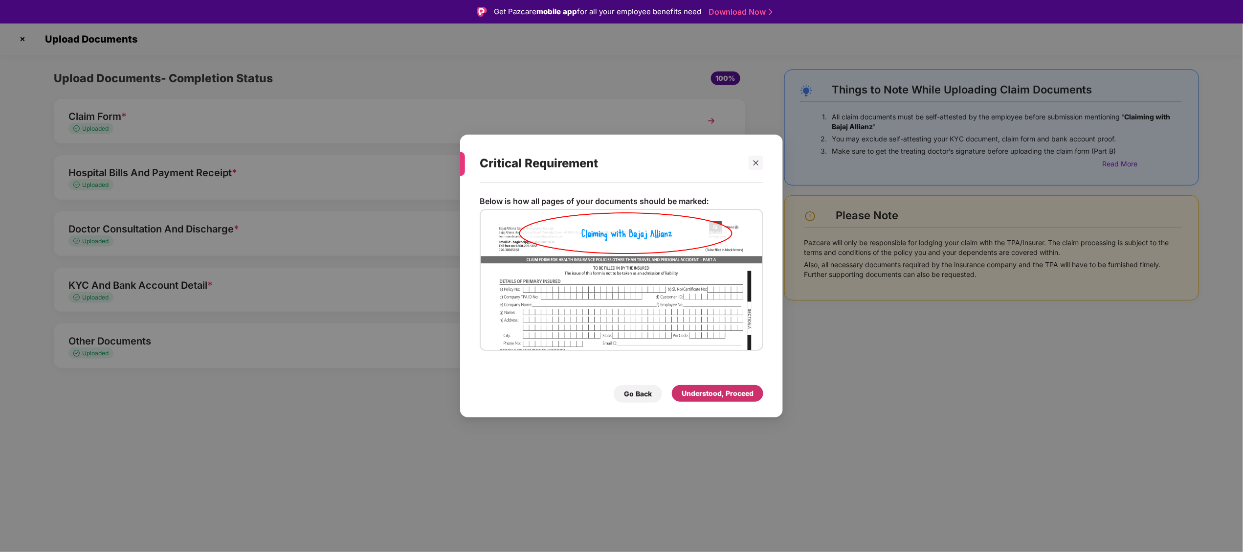
click at [682, 344] on div "Understood, Proceed" at bounding box center [718, 393] width 72 height 11
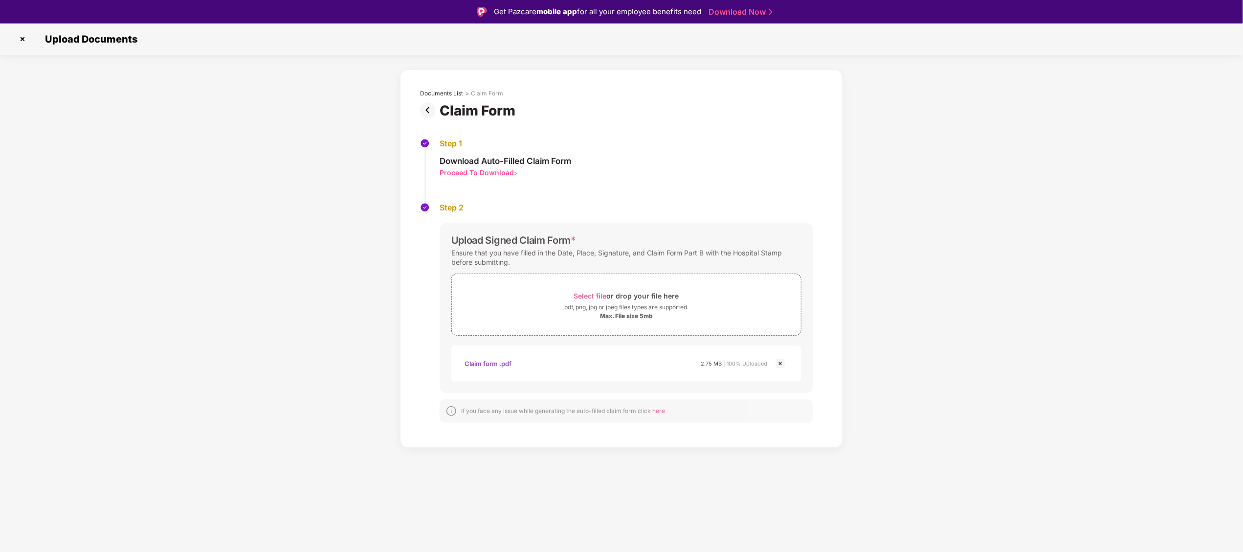
click at [776, 219] on div "Documents List > Claim Form Claim Form Step 1 Download Auto-Filled Claim Form P…" at bounding box center [621, 258] width 1243 height 378
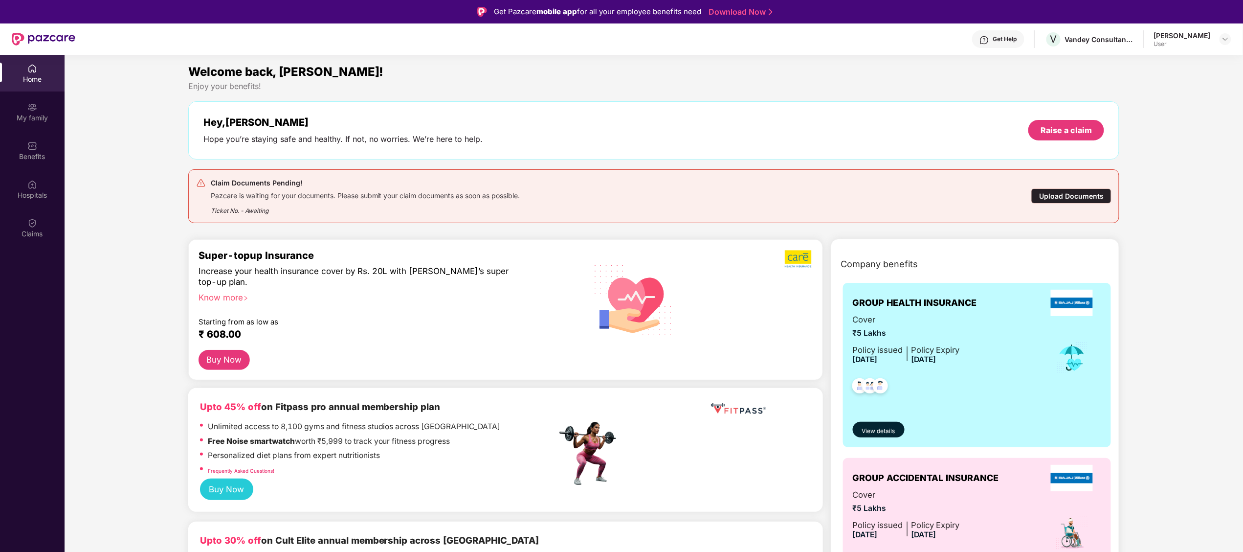
click at [776, 195] on div "Upload Documents" at bounding box center [1072, 195] width 80 height 15
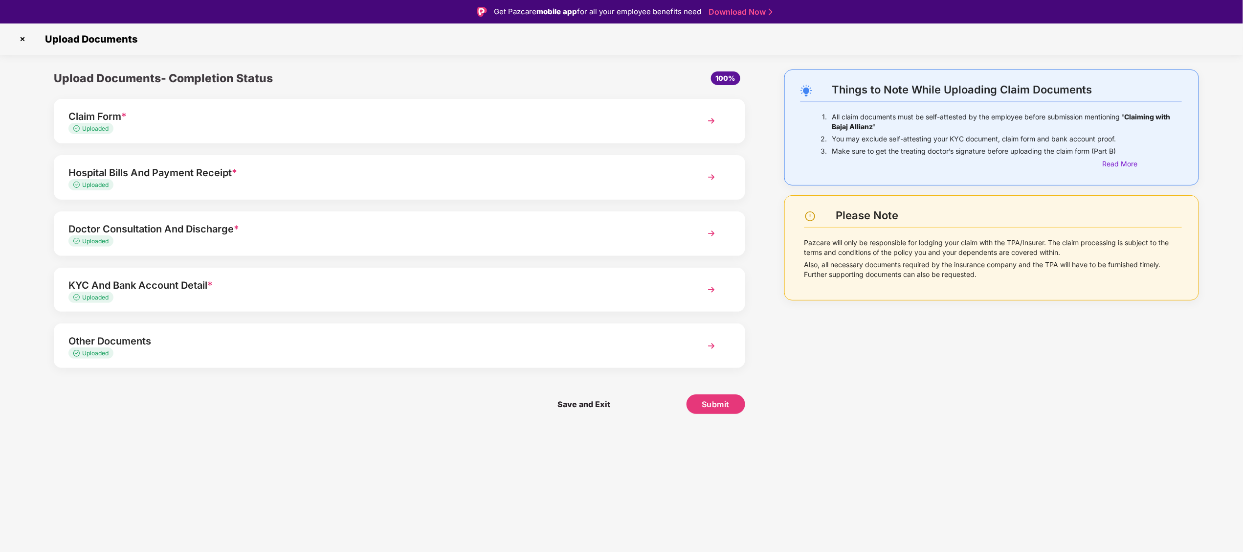
drag, startPoint x: 708, startPoint y: 164, endPoint x: 610, endPoint y: 186, distance: 100.2
click at [610, 186] on div "Uploaded" at bounding box center [371, 185] width 607 height 9
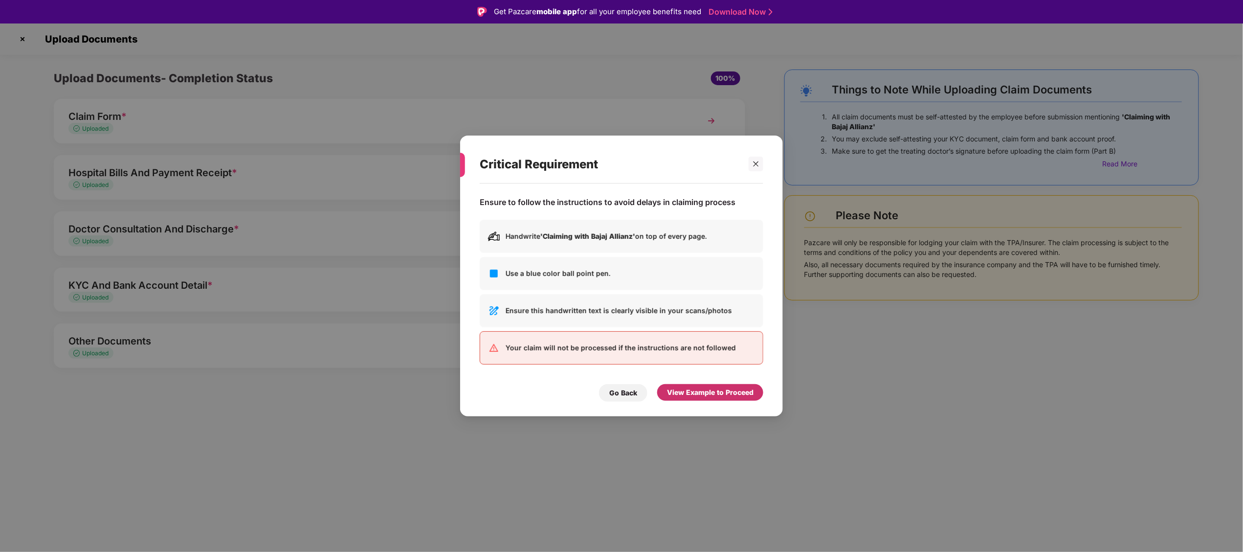
click at [689, 344] on div "View Example to Proceed" at bounding box center [710, 392] width 87 height 11
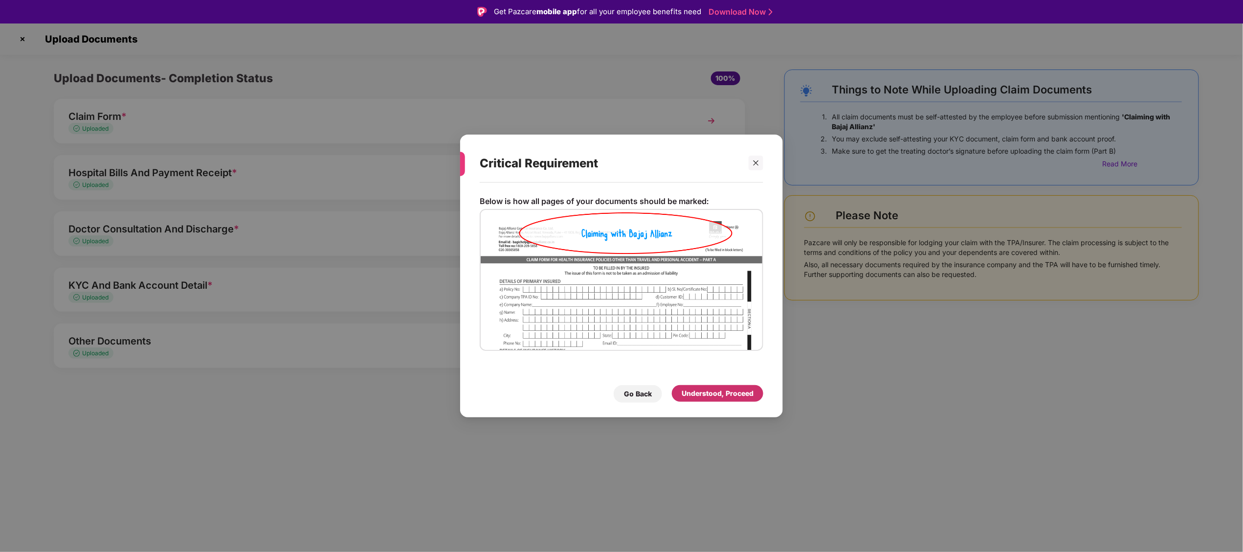
click at [689, 344] on div "Understood, Proceed" at bounding box center [718, 393] width 72 height 11
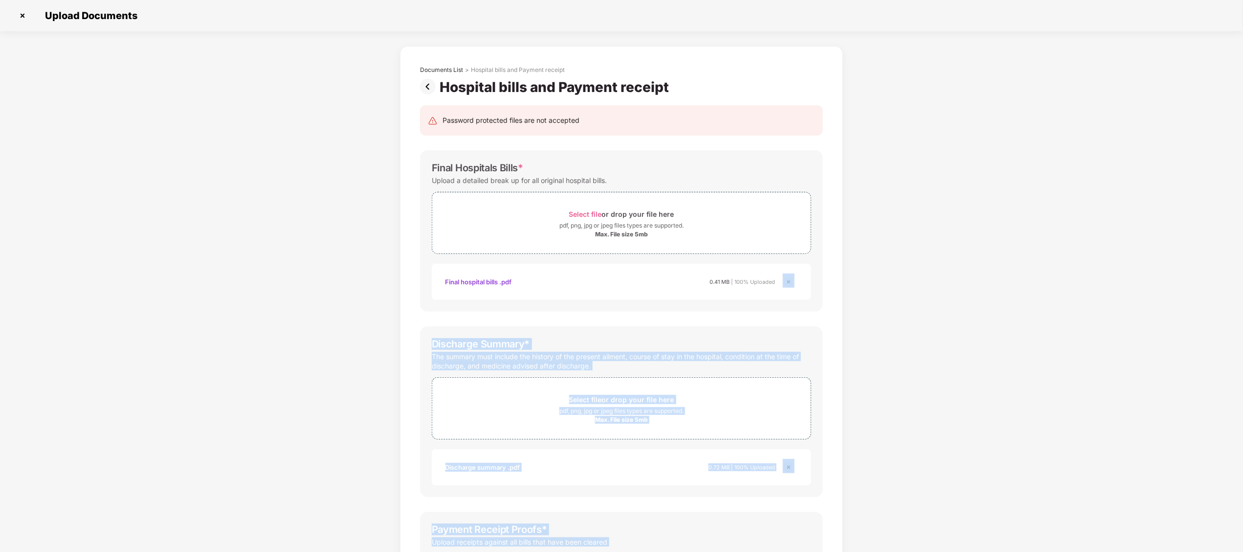
scroll to position [182, 0]
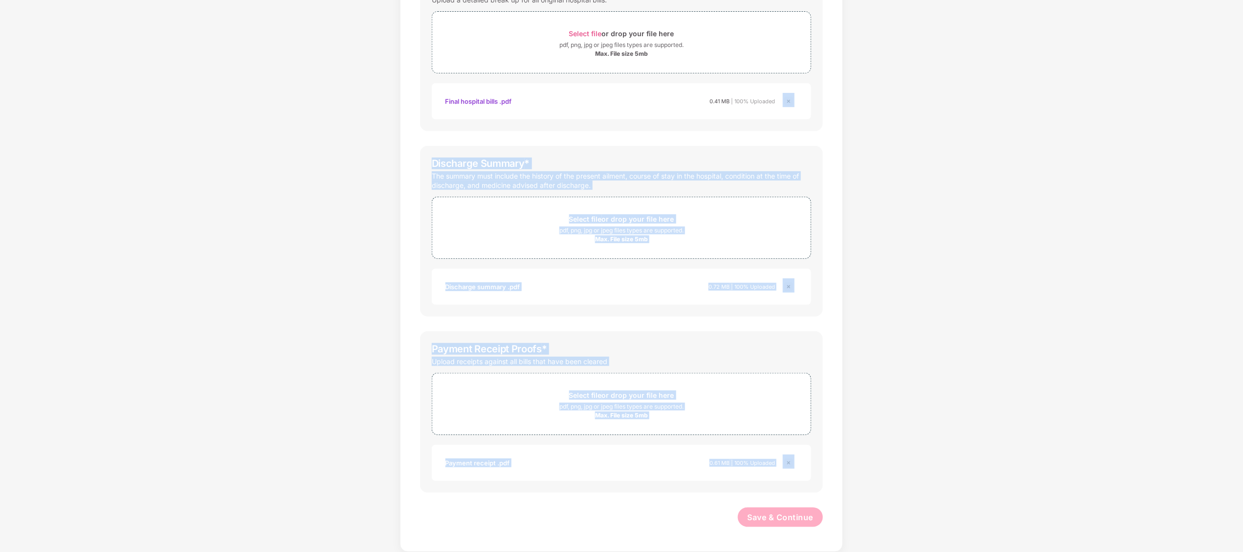
drag, startPoint x: 1009, startPoint y: 307, endPoint x: 1084, endPoint y: 578, distance: 281.3
click at [776, 344] on html "Get Pazcare mobile app for all your employee benefits need Download Now Upload …" at bounding box center [621, 253] width 1243 height 552
drag, startPoint x: 1084, startPoint y: 578, endPoint x: 1016, endPoint y: 362, distance: 226.3
click at [776, 344] on div "Documents List > Hospital bills and Payment receipt Hospital bills and Payment …" at bounding box center [621, 208] width 1243 height 686
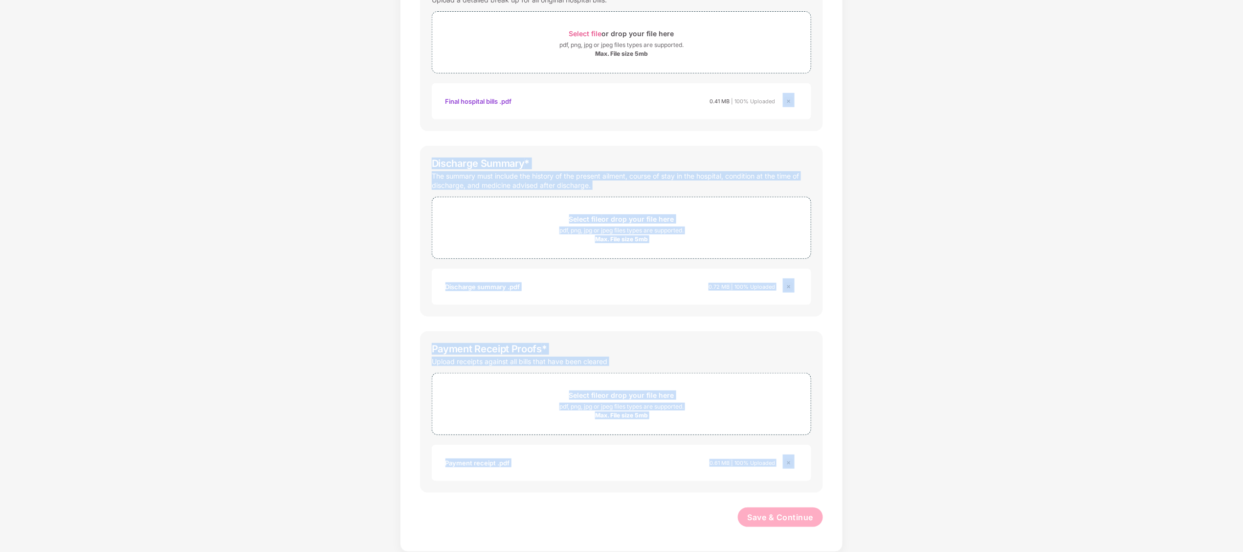
drag, startPoint x: 1016, startPoint y: 362, endPoint x: 929, endPoint y: 147, distance: 232.3
click at [776, 147] on div "Documents List > Hospital bills and Payment receipt Hospital bills and Payment …" at bounding box center [621, 208] width 1243 height 686
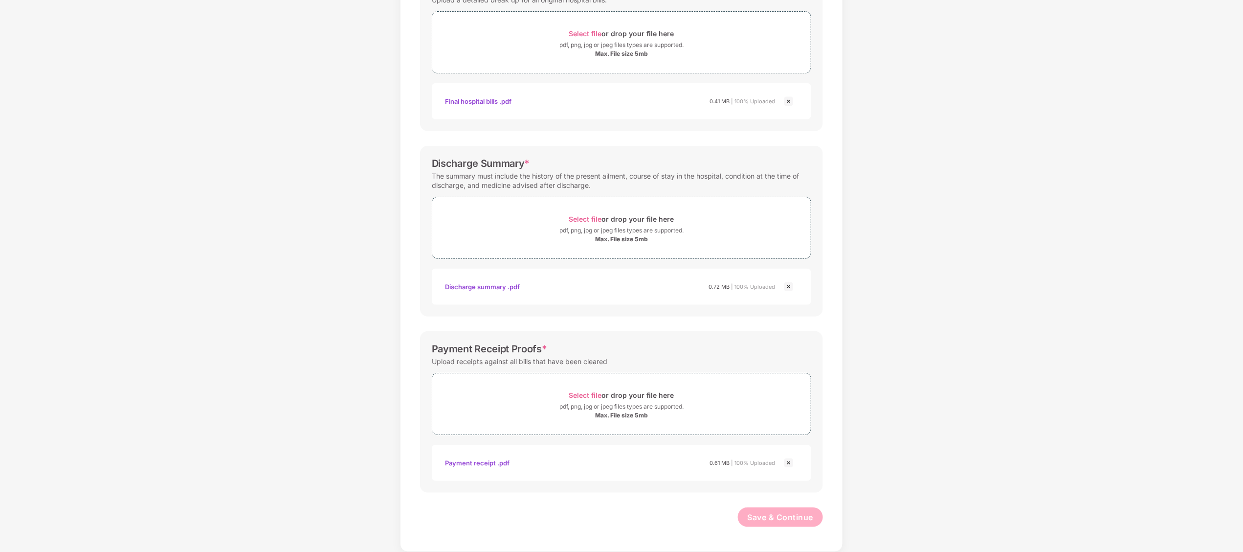
click at [776, 147] on div "Documents List > Hospital bills and Payment receipt Hospital bills and Payment …" at bounding box center [621, 208] width 1243 height 686
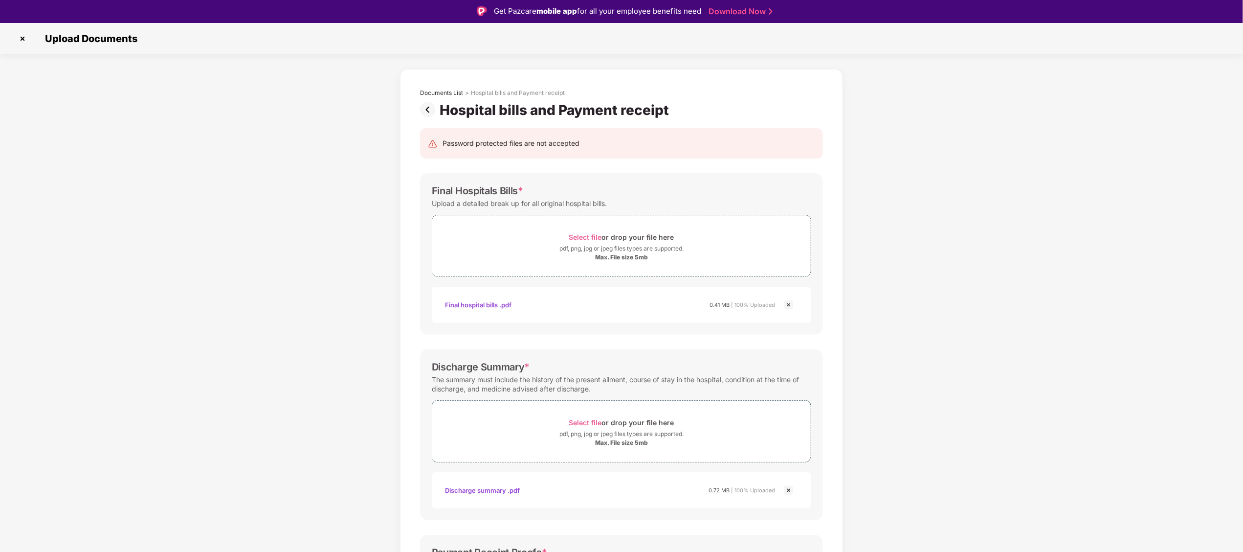
scroll to position [0, 0]
click at [23, 36] on img at bounding box center [23, 39] width 16 height 16
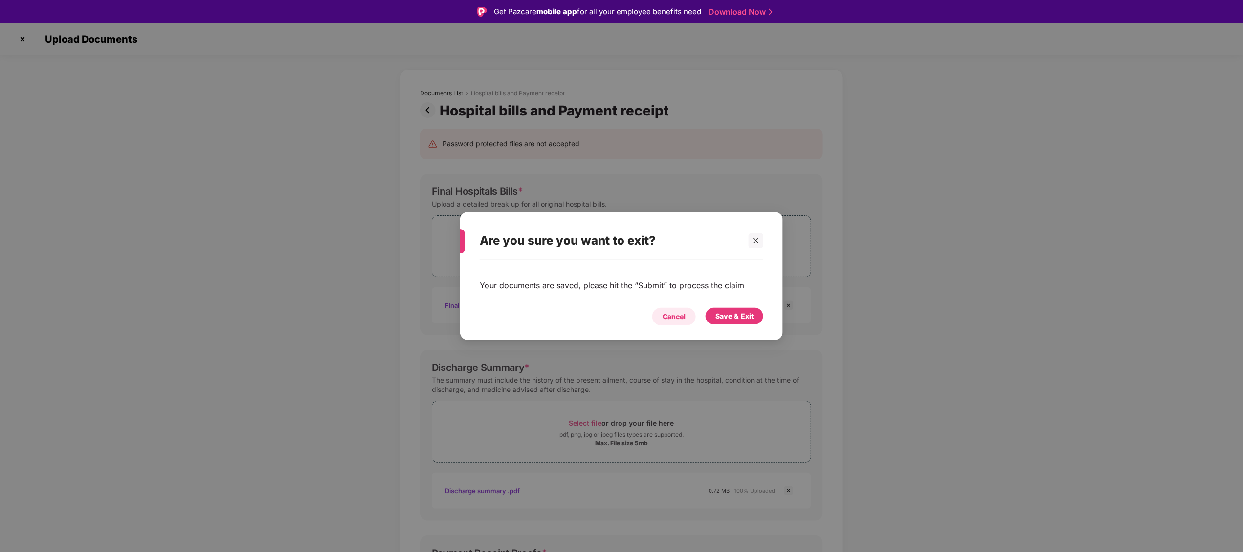
click at [668, 314] on div "Cancel" at bounding box center [674, 316] width 23 height 11
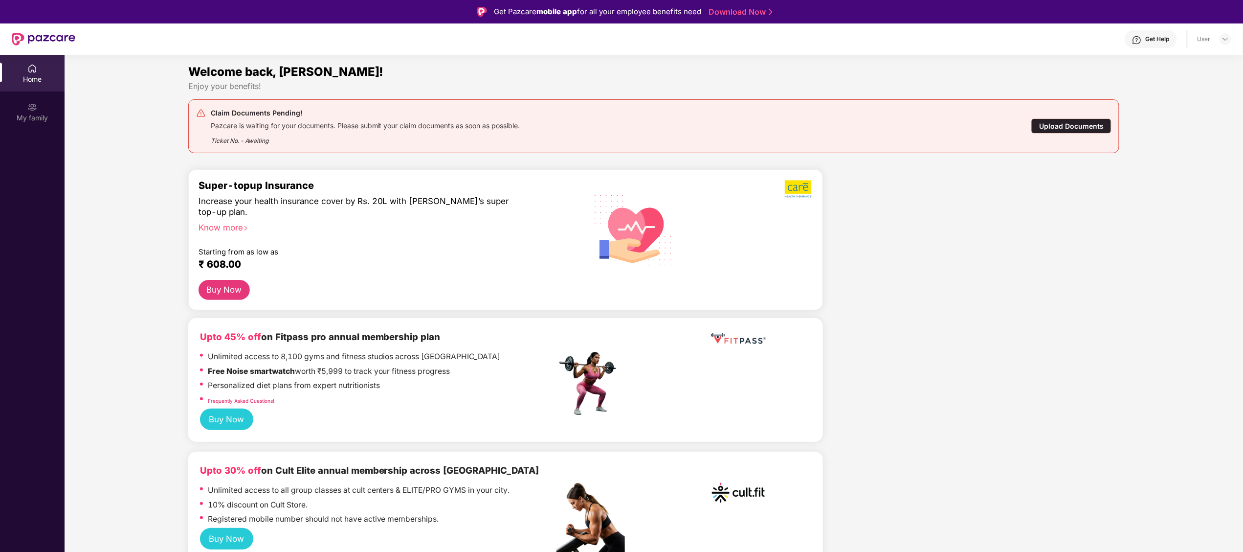
click at [1060, 125] on div "Upload Documents" at bounding box center [1072, 125] width 80 height 15
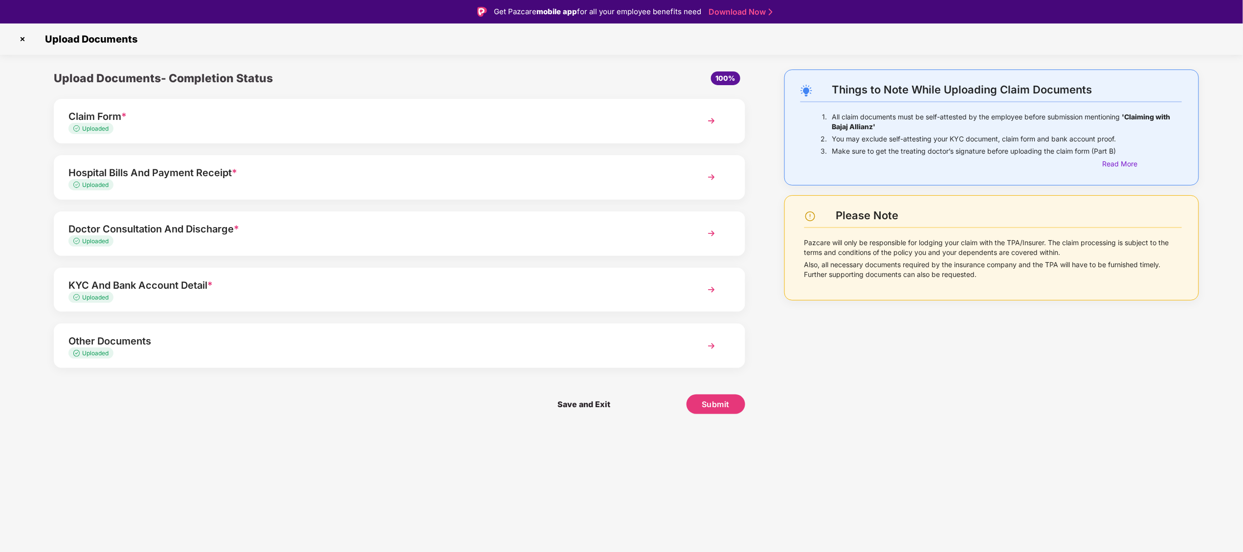
click at [713, 235] on img at bounding box center [712, 234] width 18 height 18
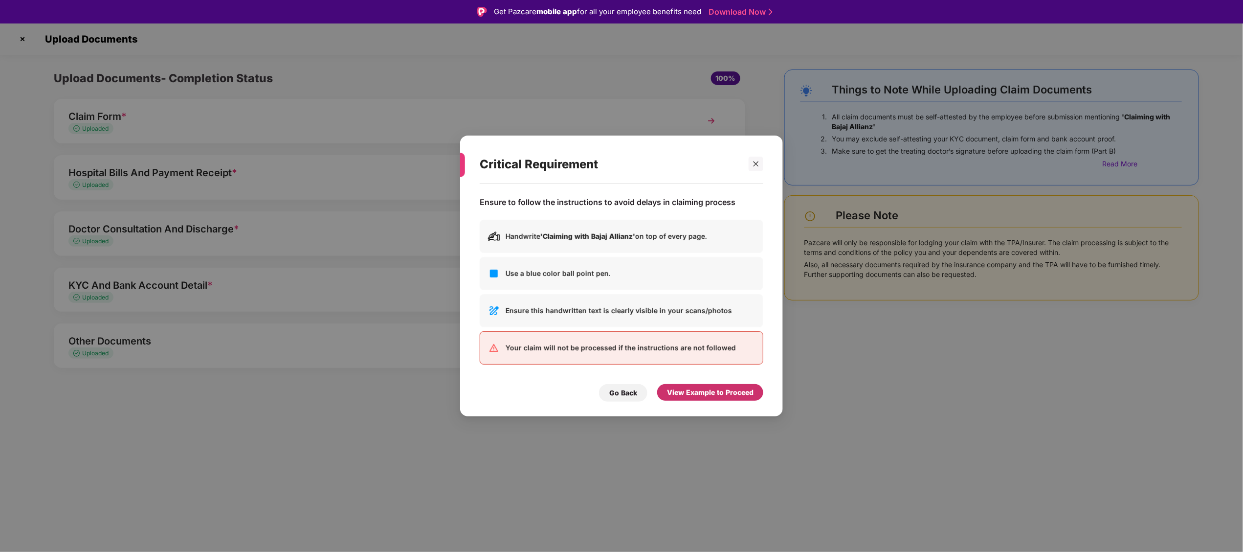
click at [726, 394] on div "View Example to Proceed" at bounding box center [710, 392] width 87 height 11
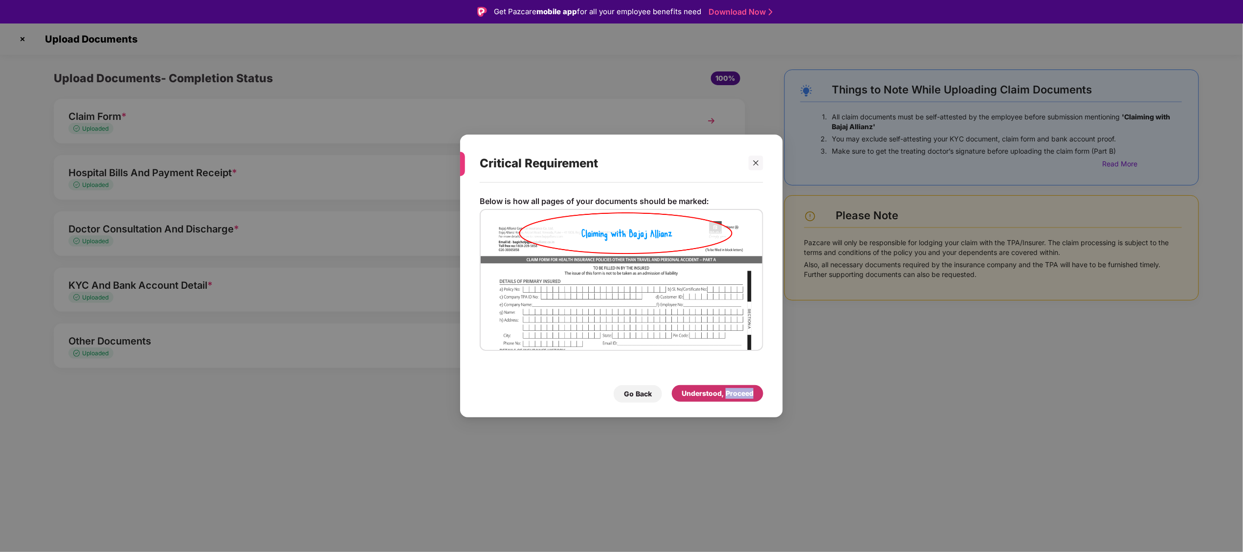
click at [726, 394] on div "Understood, Proceed" at bounding box center [718, 393] width 72 height 11
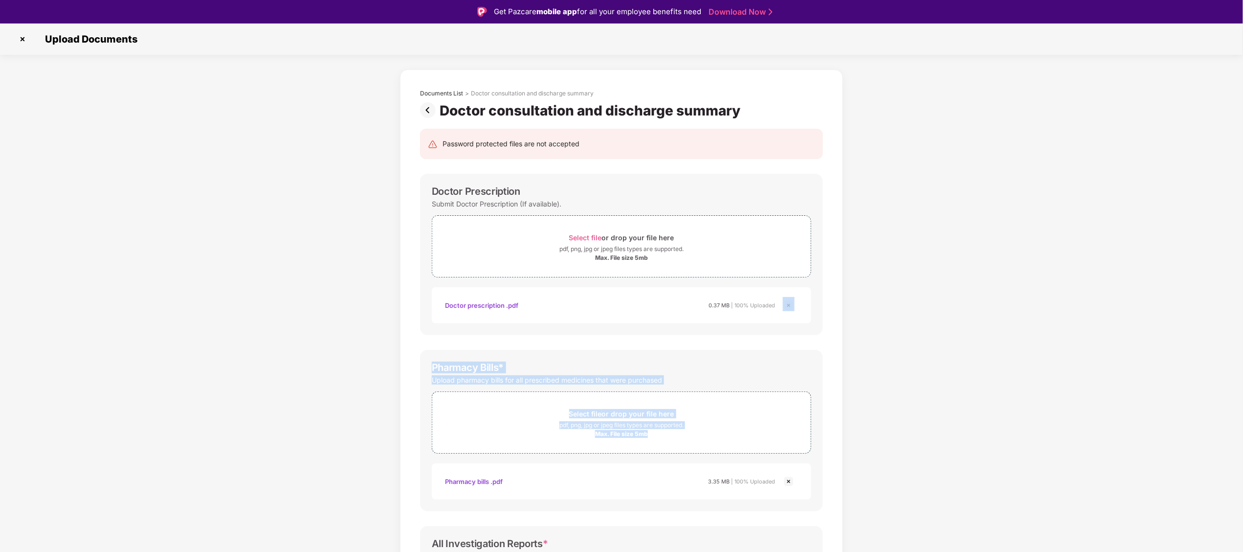
drag, startPoint x: 1242, startPoint y: 299, endPoint x: 1239, endPoint y: 426, distance: 126.2
click at [1239, 426] on div "Documents List > Doctor consultation and discharge summary Doctor consultation …" at bounding box center [621, 412] width 1243 height 686
drag, startPoint x: 1239, startPoint y: 426, endPoint x: 1065, endPoint y: 279, distance: 227.0
click at [1065, 279] on div "Documents List > Doctor consultation and discharge summary Doctor consultation …" at bounding box center [621, 412] width 1243 height 686
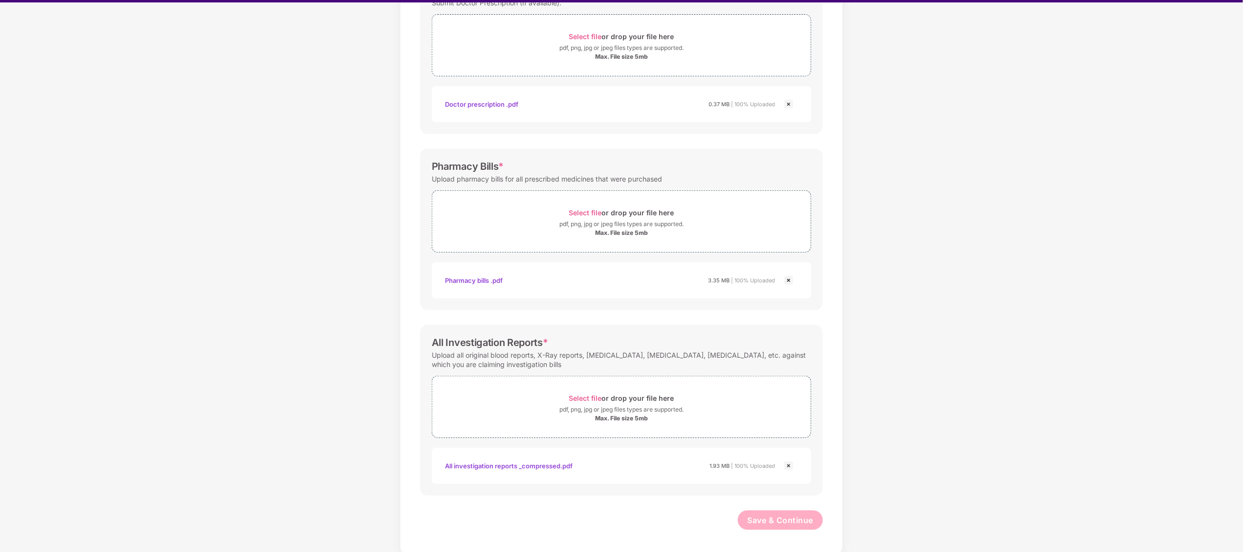
scroll to position [182, 0]
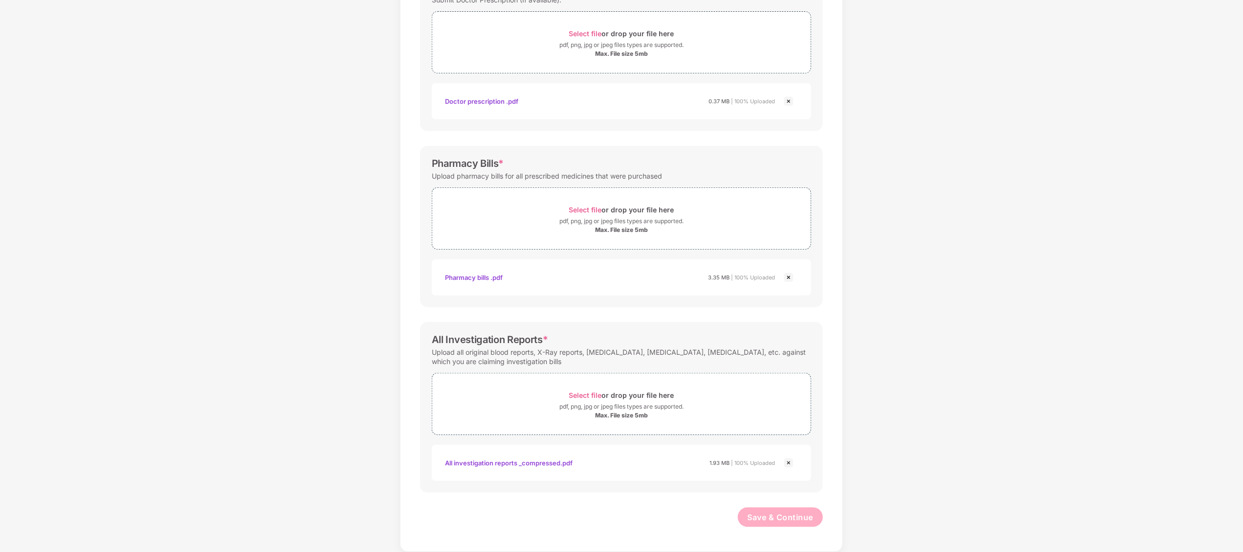
click at [226, 216] on div "Documents List > Doctor consultation and discharge summary Doctor consultation …" at bounding box center [621, 208] width 1243 height 686
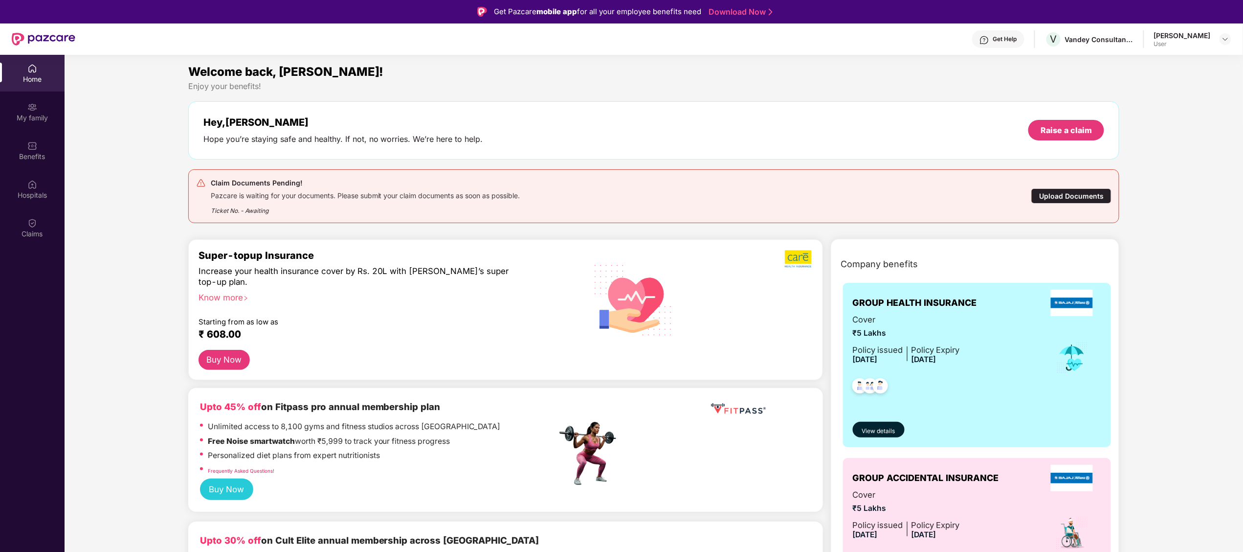
click at [1045, 203] on div "Upload Documents" at bounding box center [1072, 195] width 80 height 15
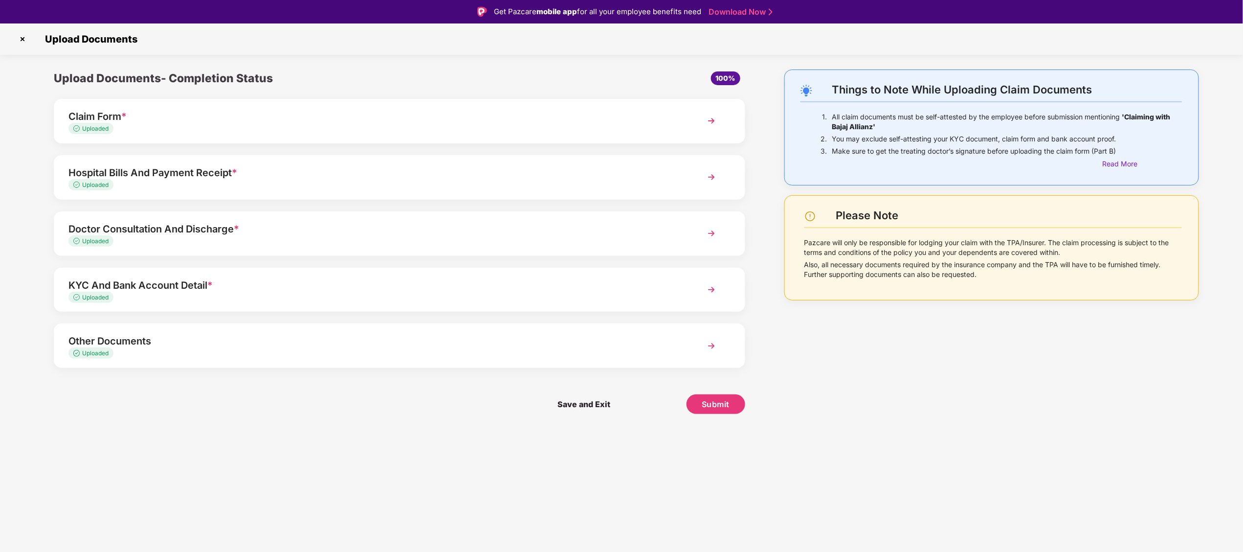
click at [547, 299] on div "Uploaded" at bounding box center [371, 297] width 607 height 9
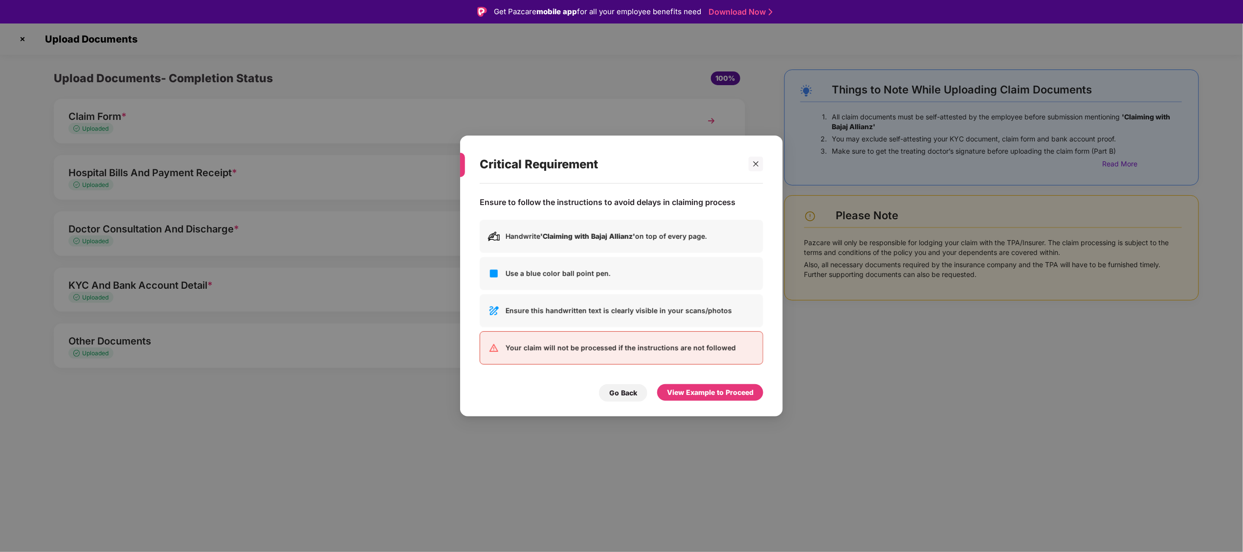
click at [708, 402] on div "View Example to Proceed" at bounding box center [710, 393] width 106 height 18
click at [693, 398] on div "View Example to Proceed" at bounding box center [710, 392] width 106 height 17
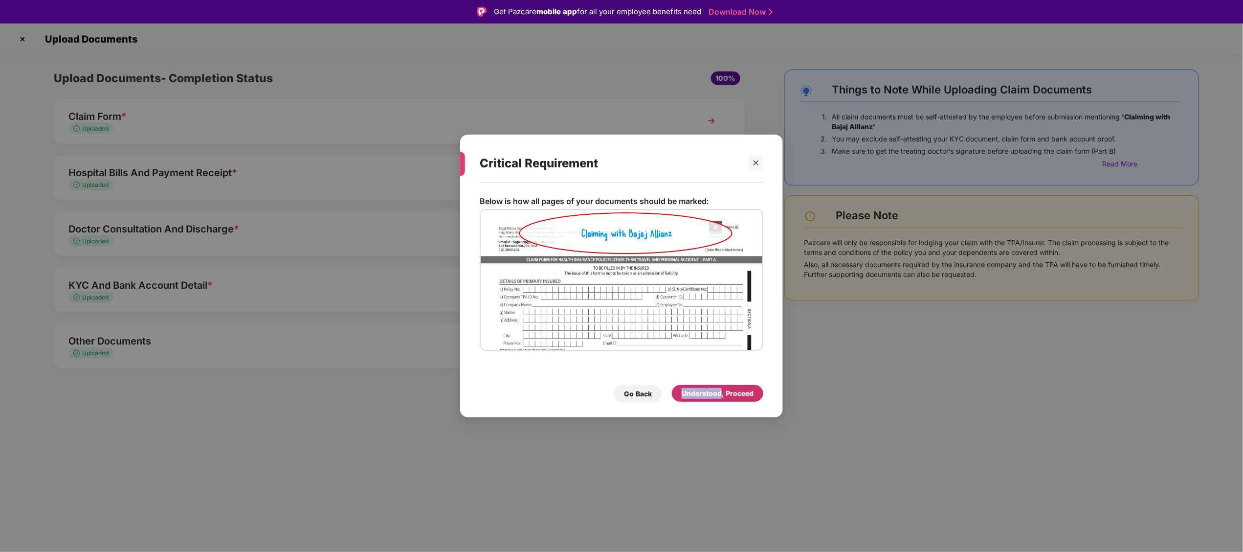
click at [693, 398] on div "Understood, Proceed" at bounding box center [718, 393] width 72 height 11
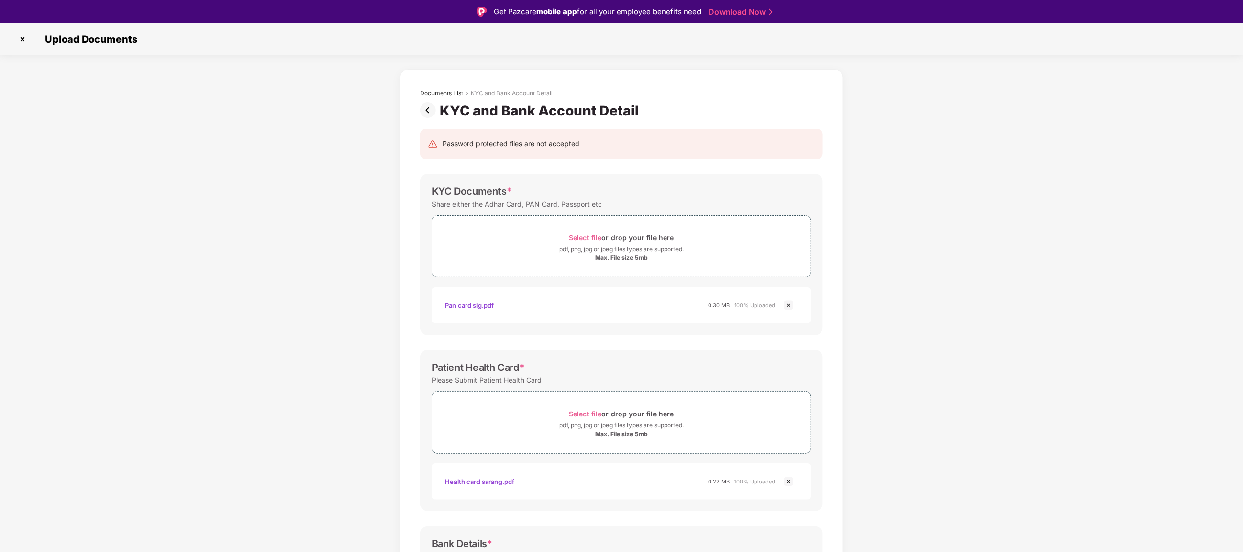
click at [1064, 227] on div "Documents List > KYC and Bank Account Detail KYC and Bank Account Detail Passwo…" at bounding box center [621, 407] width 1243 height 677
click at [81, 42] on span "Upload Documents" at bounding box center [88, 39] width 107 height 12
click at [12, 44] on div "Upload Documents" at bounding box center [621, 38] width 1243 height 31
click at [28, 42] on img at bounding box center [23, 39] width 16 height 16
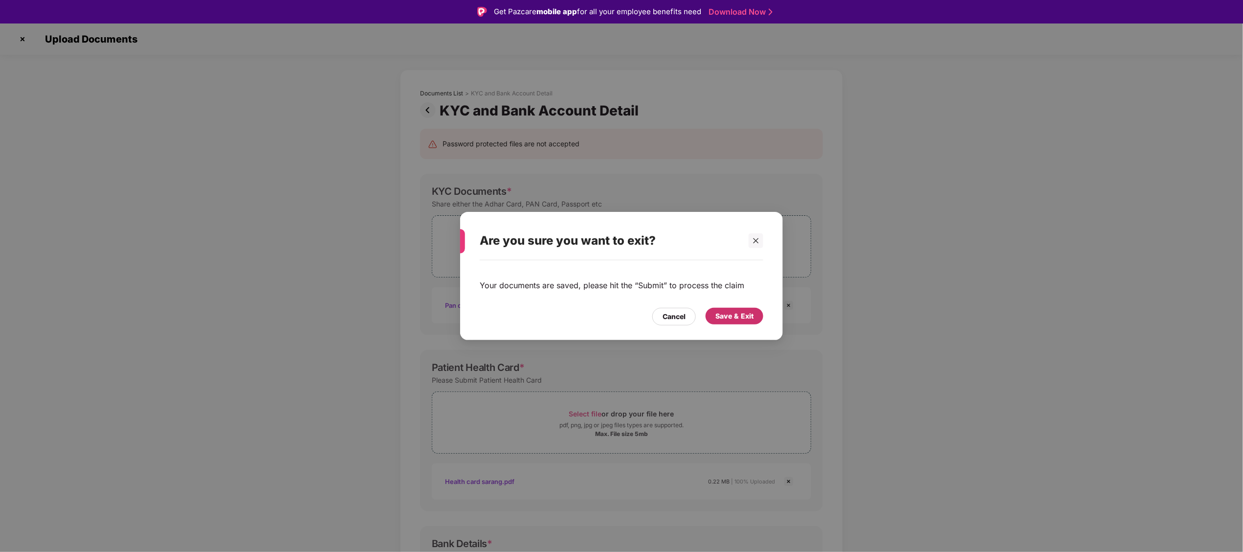
click at [742, 316] on div "Save & Exit" at bounding box center [735, 316] width 38 height 11
click at [742, 316] on body "Get Pazcare mobile app for all your employee benefits need Download Now Upload …" at bounding box center [621, 276] width 1243 height 552
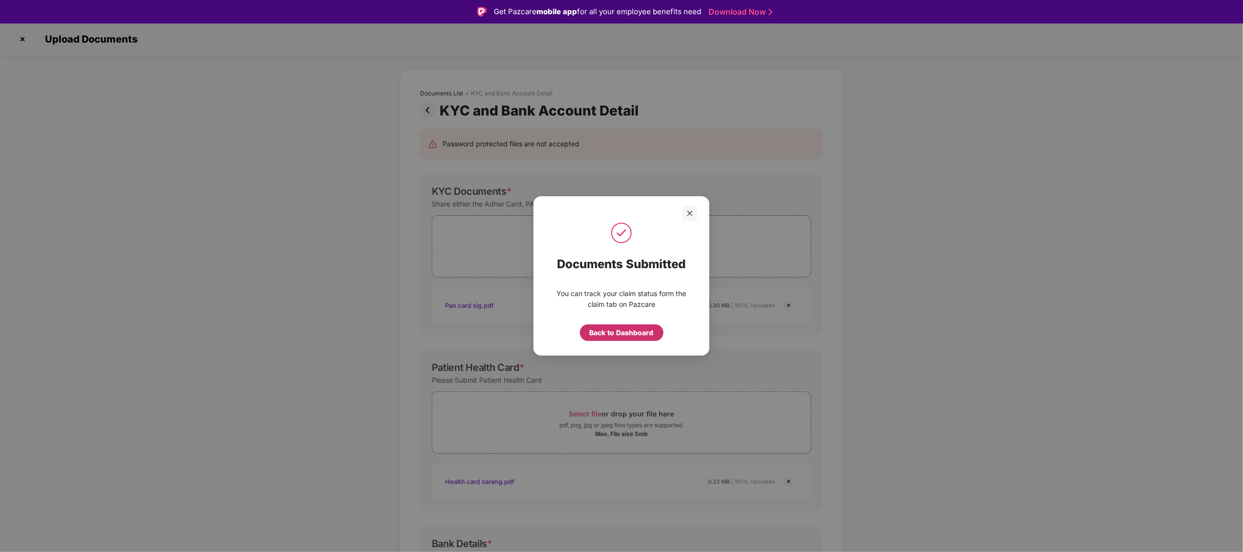
click at [638, 327] on div "Back to Dashboard" at bounding box center [622, 332] width 64 height 11
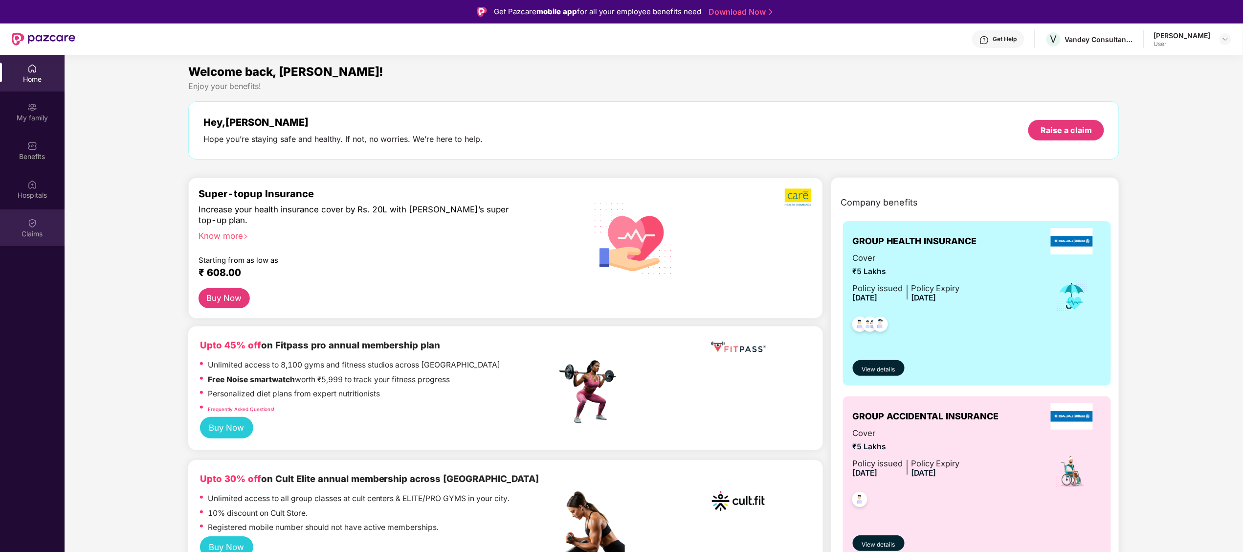
click at [38, 224] on div "Claims" at bounding box center [32, 227] width 65 height 37
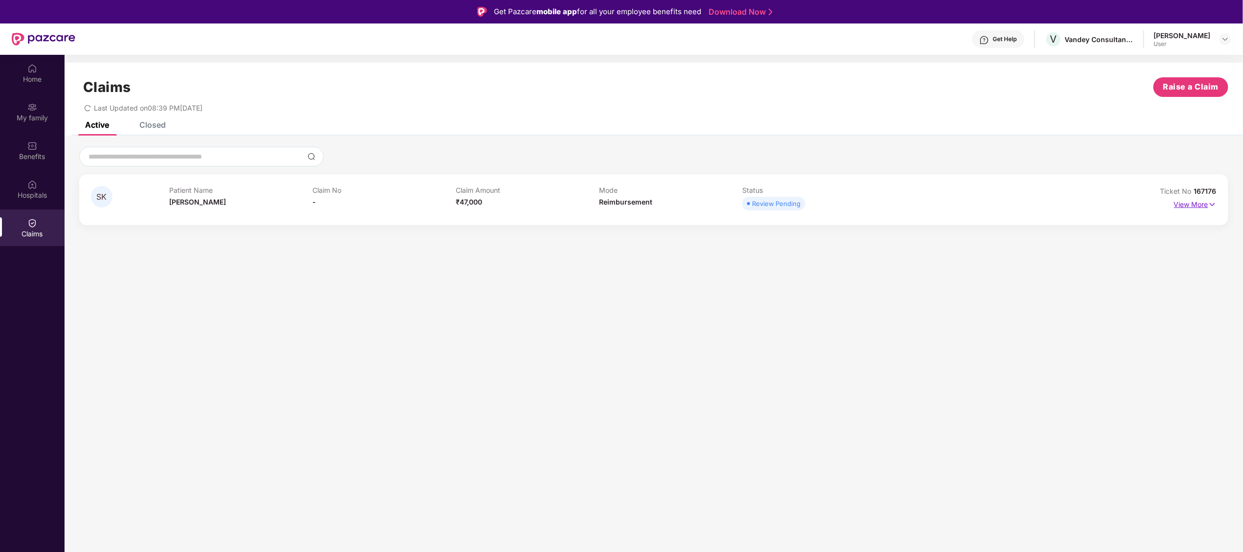
click at [1211, 206] on img at bounding box center [1213, 204] width 8 height 11
